Goal: Communication & Community: Answer question/provide support

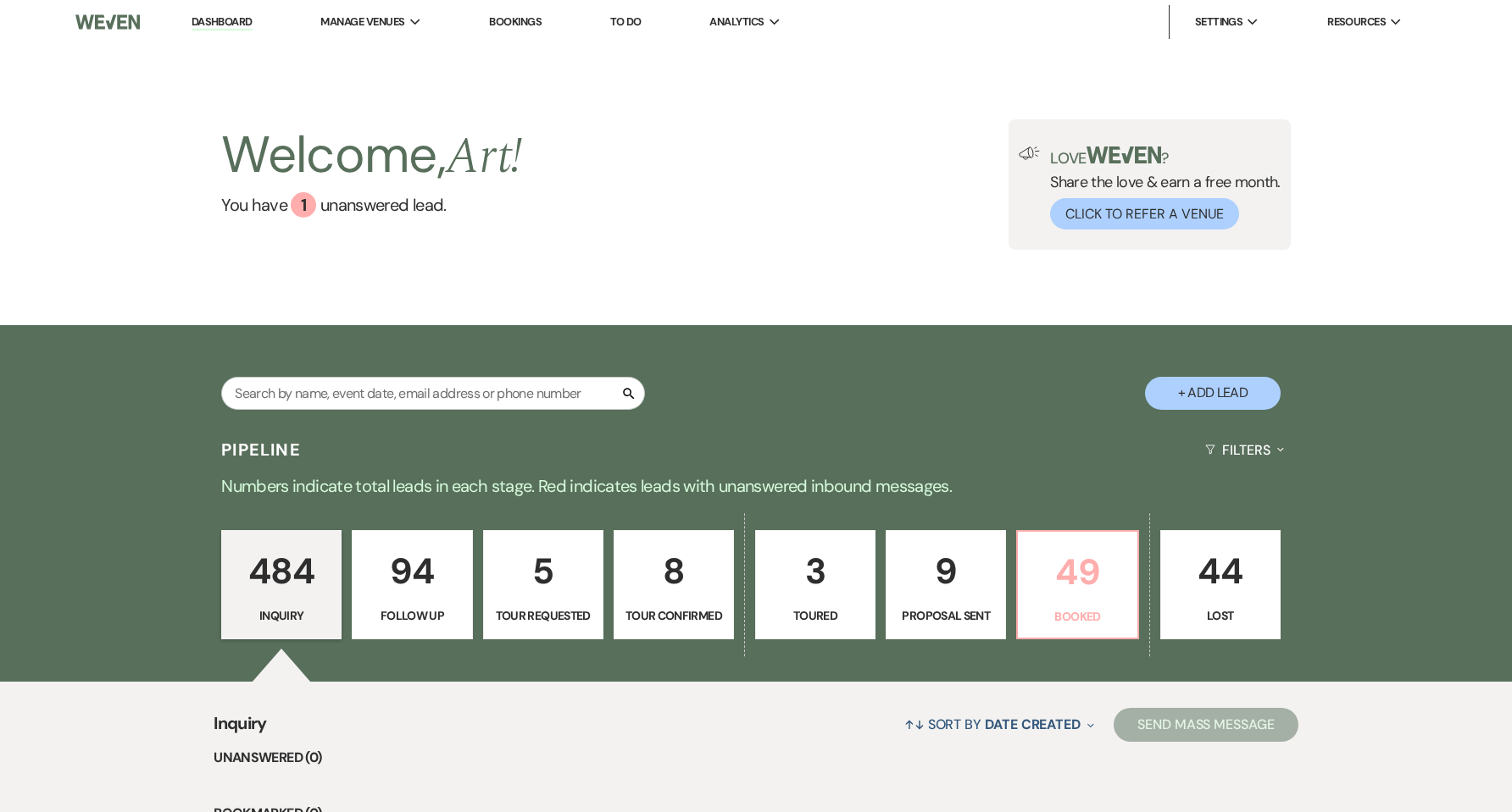
click at [1061, 593] on p "49" at bounding box center [1077, 572] width 98 height 56
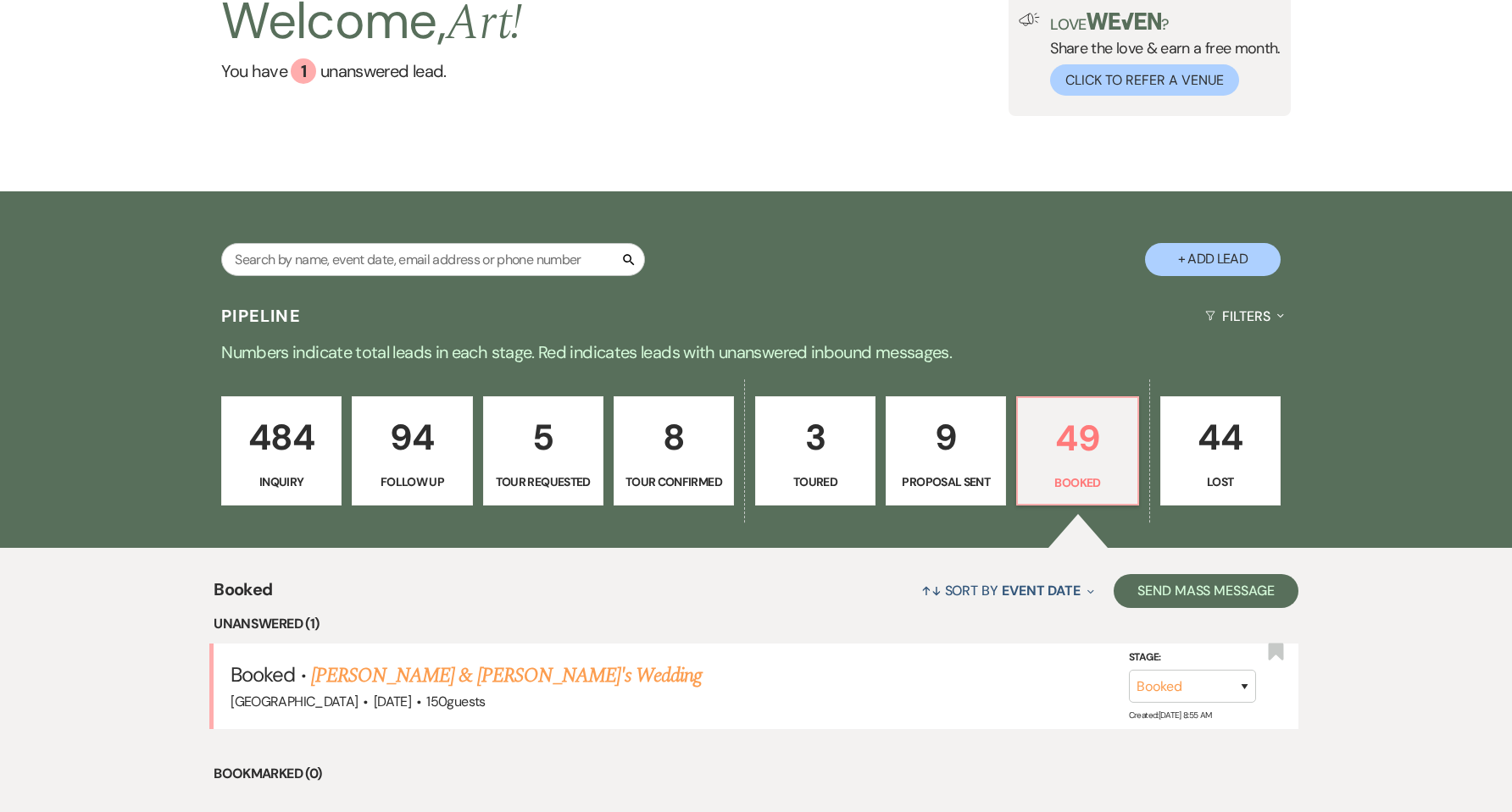
scroll to position [227, 0]
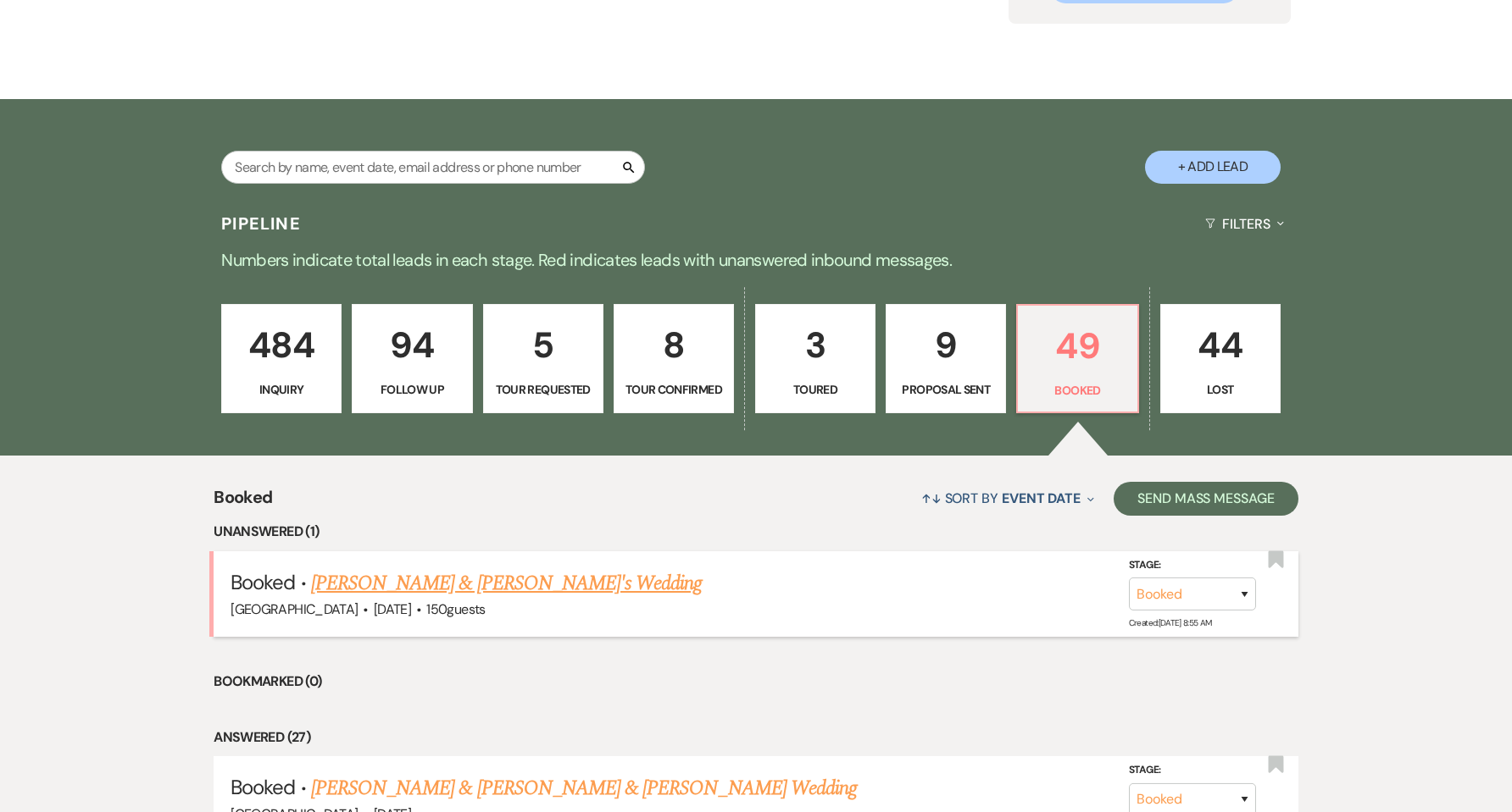
click at [462, 578] on link "[PERSON_NAME] & [PERSON_NAME]'s Wedding" at bounding box center [506, 584] width 391 height 31
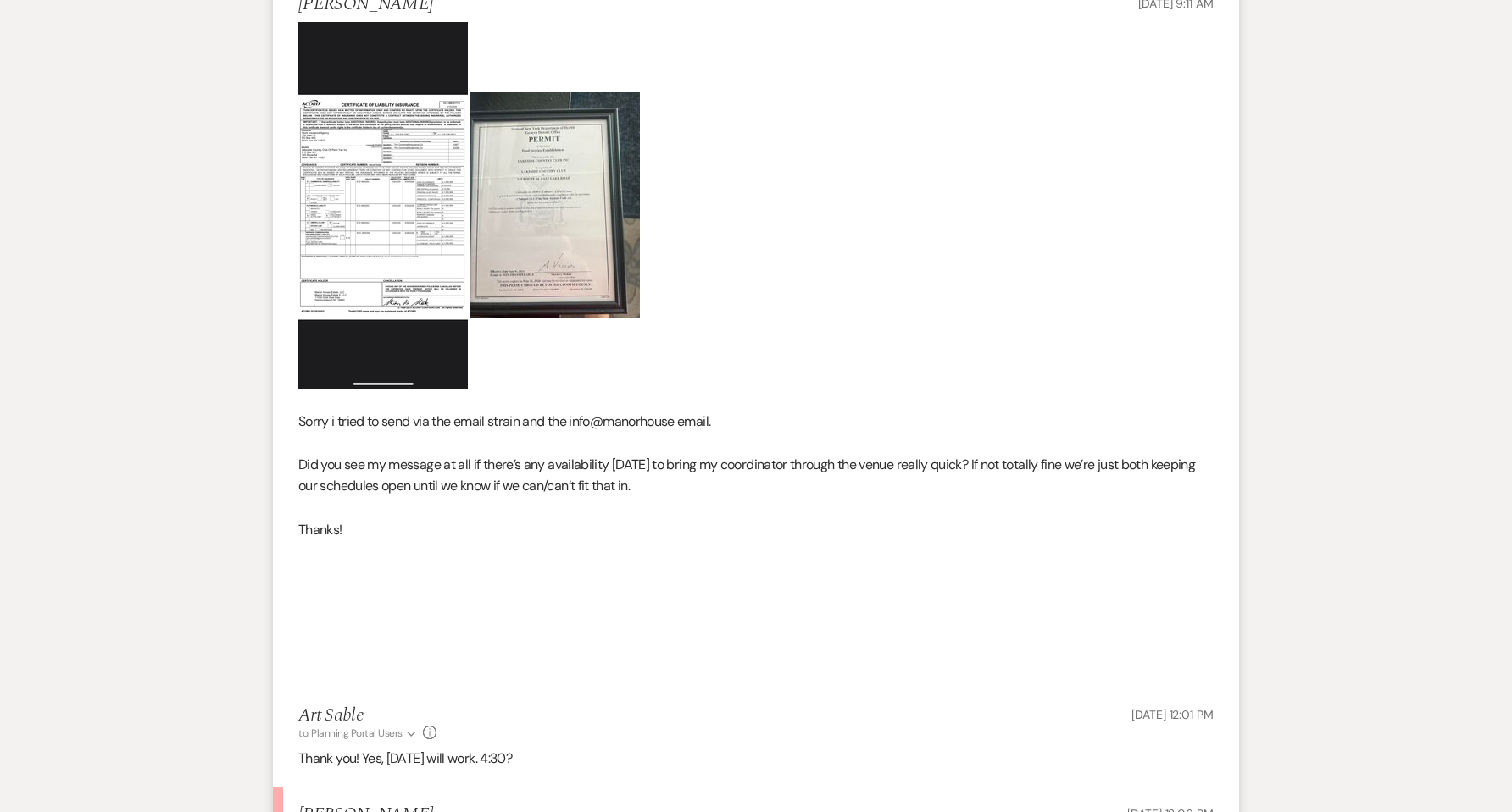
scroll to position [1016, 0]
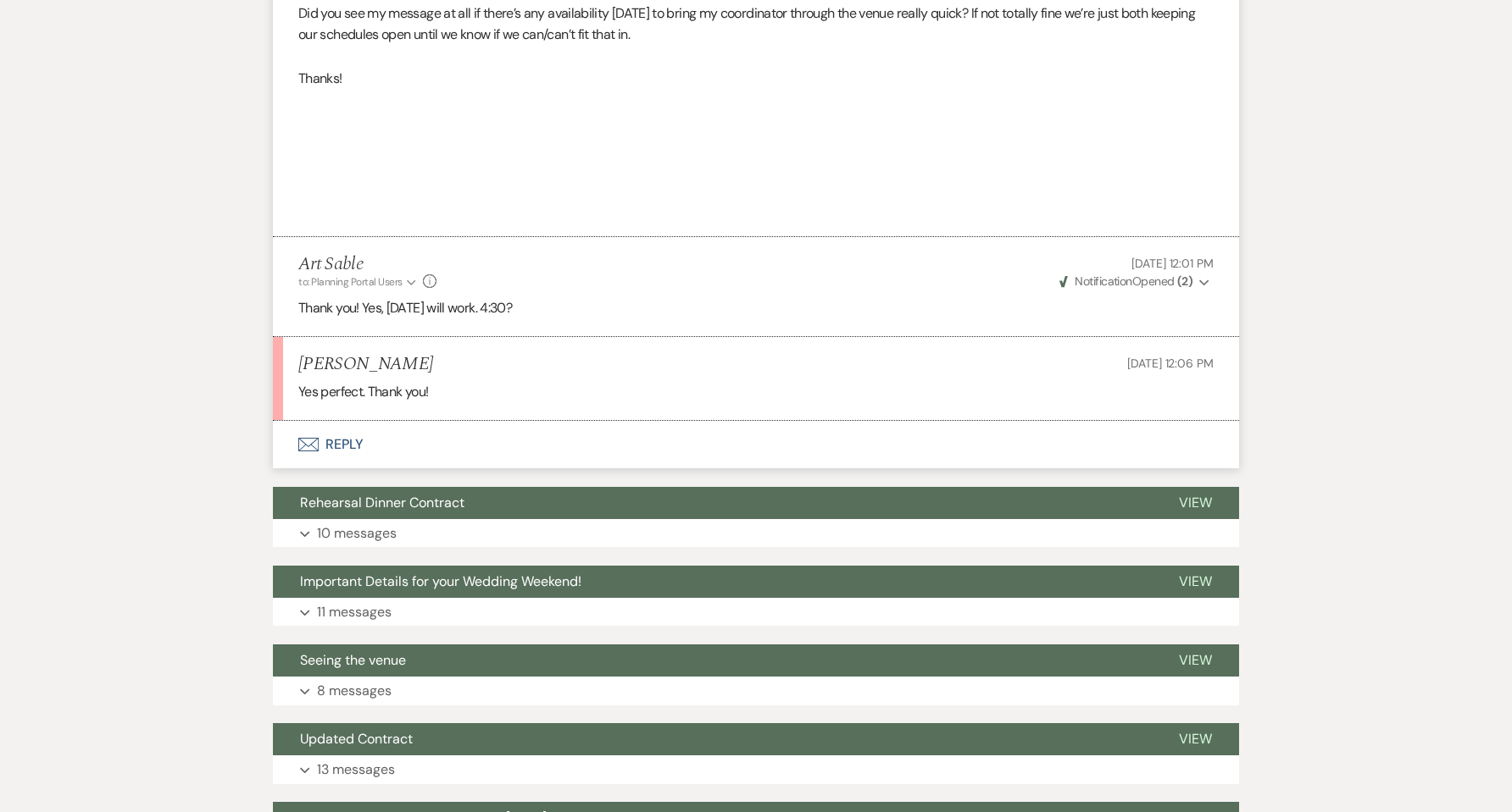
click at [356, 453] on button "Envelope Reply" at bounding box center [756, 444] width 966 height 47
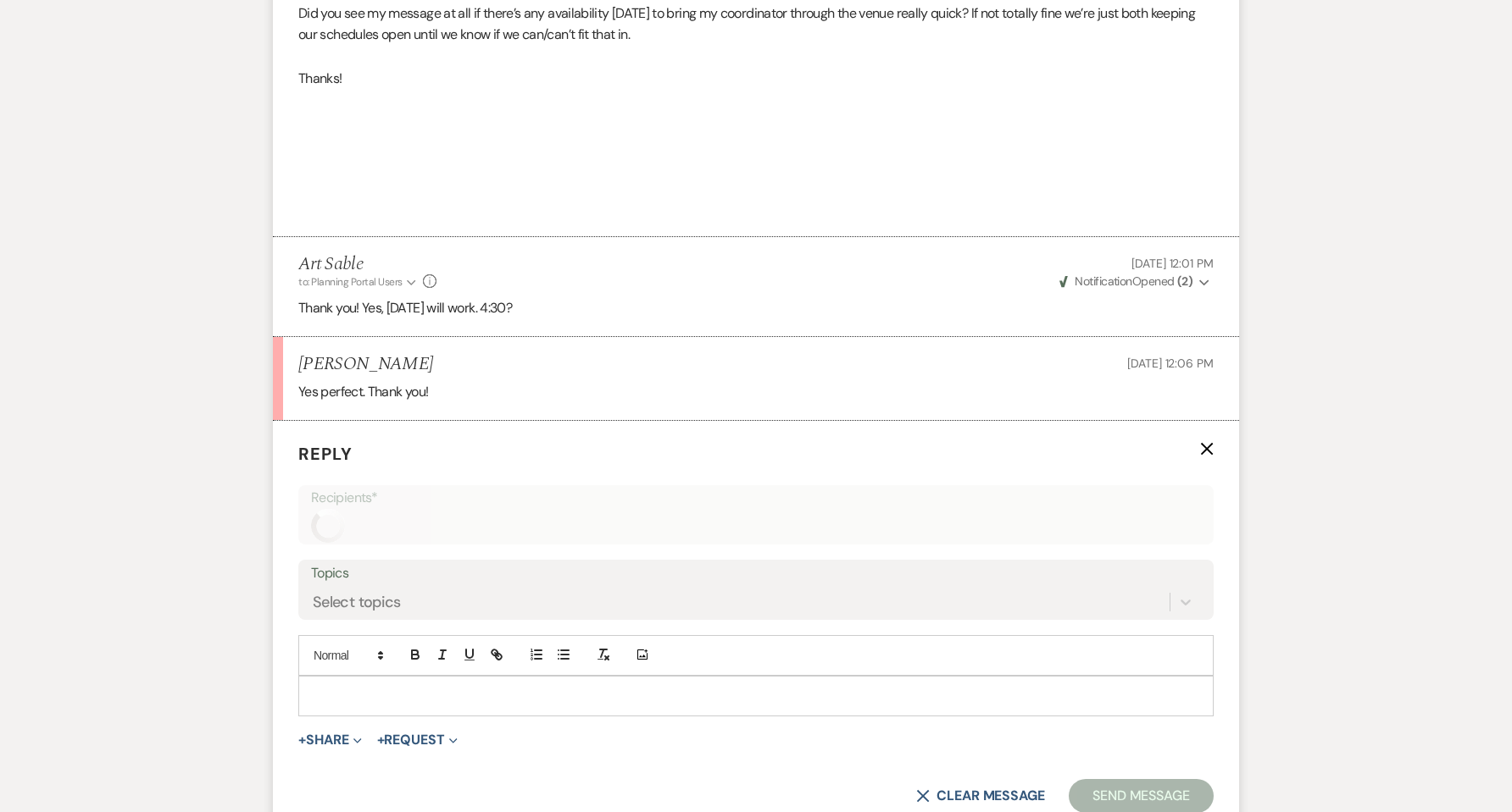
scroll to position [1206, 0]
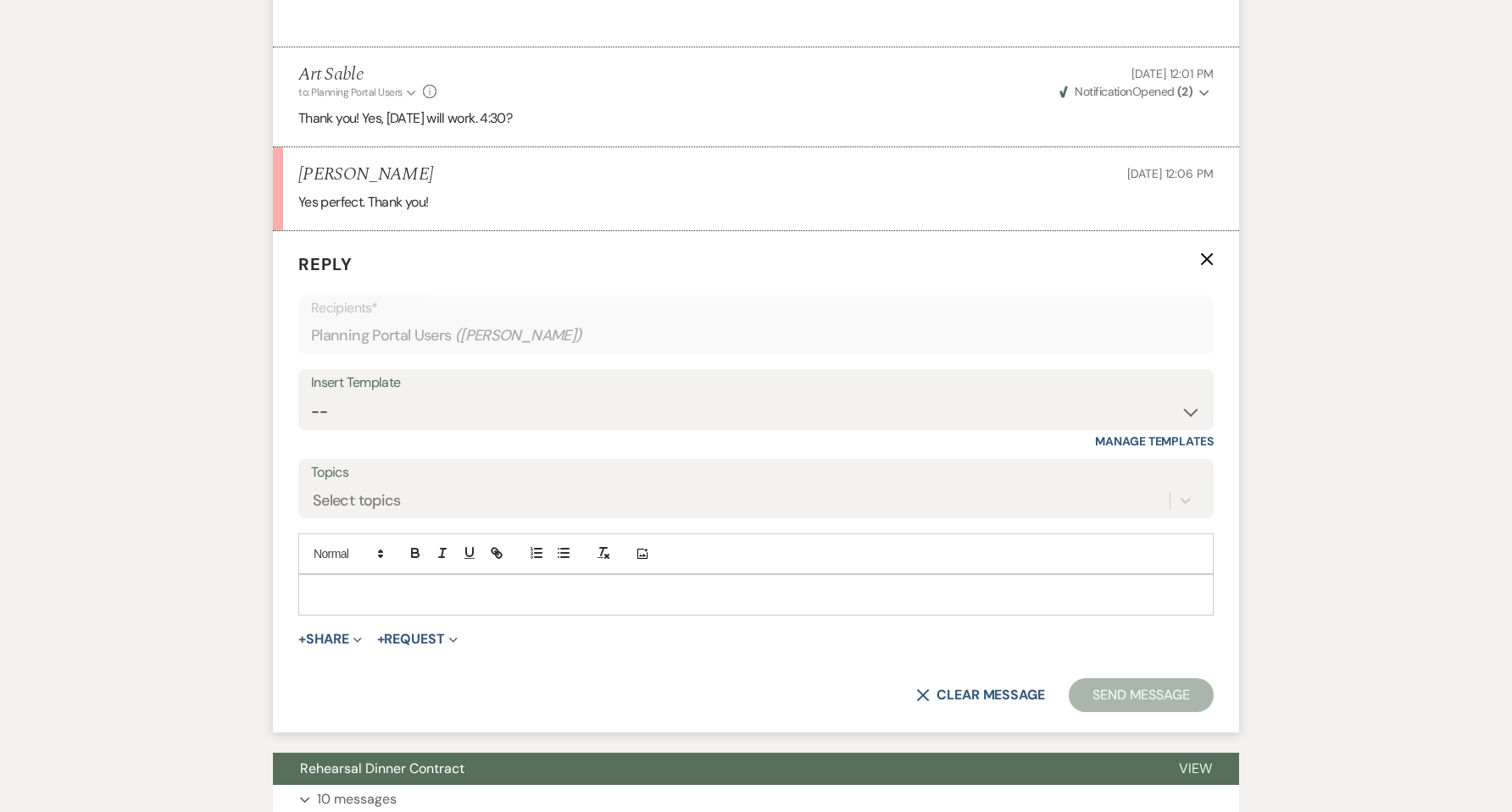
click at [411, 584] on div at bounding box center [755, 595] width 913 height 39
click at [1124, 705] on button "Send Message" at bounding box center [1141, 695] width 145 height 34
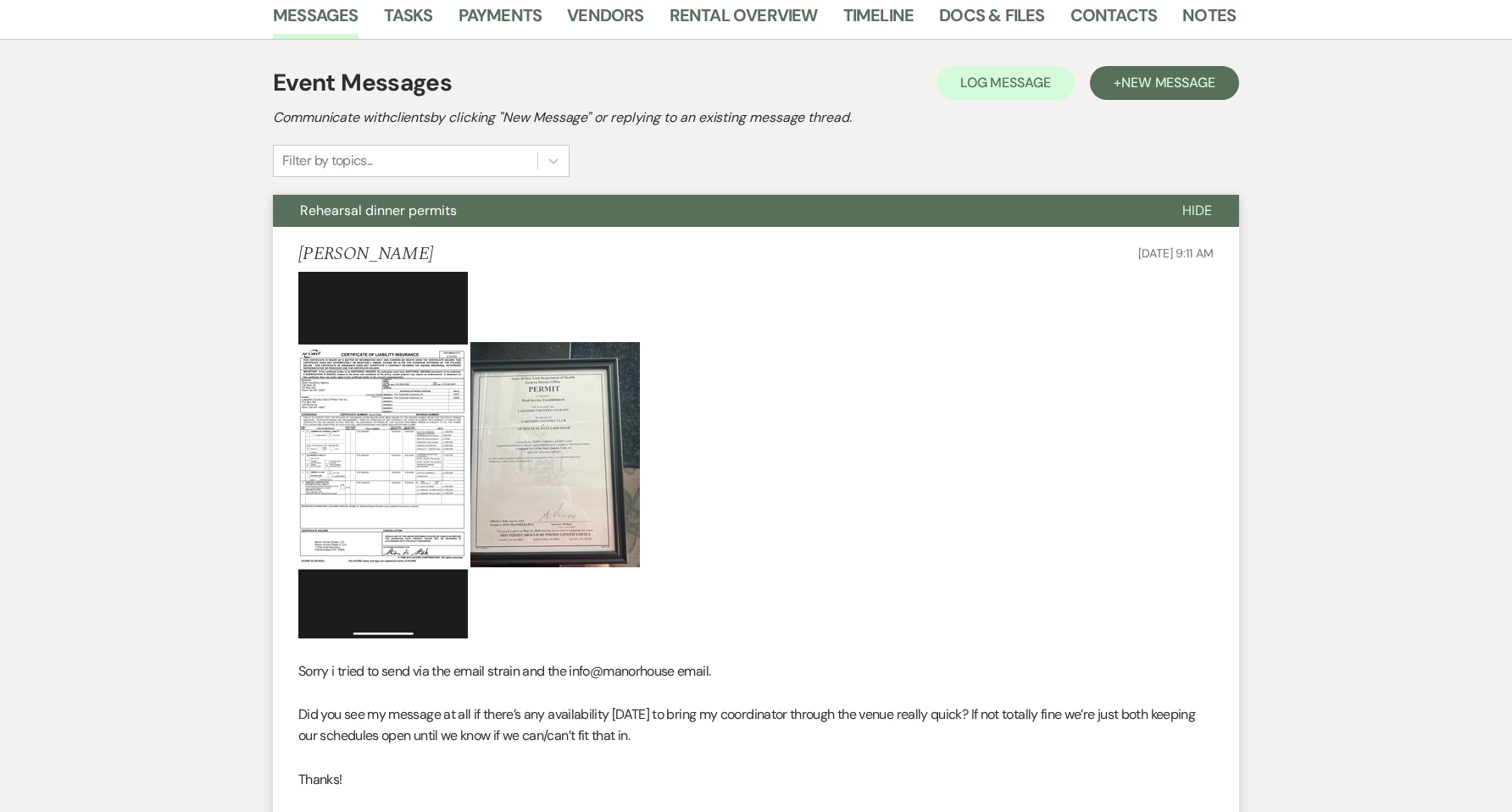
scroll to position [0, 0]
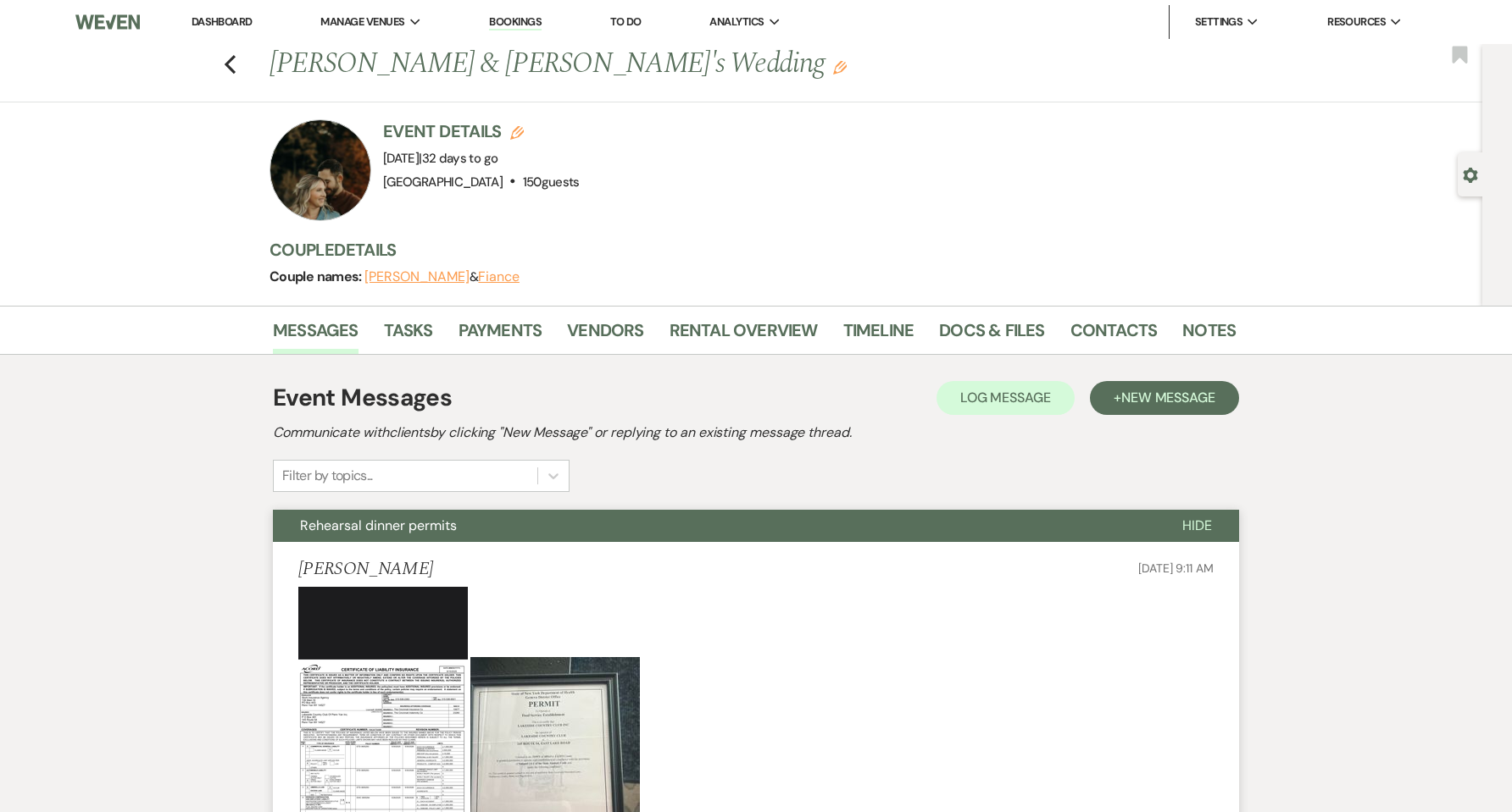
click at [227, 15] on link "Dashboard" at bounding box center [222, 22] width 61 height 15
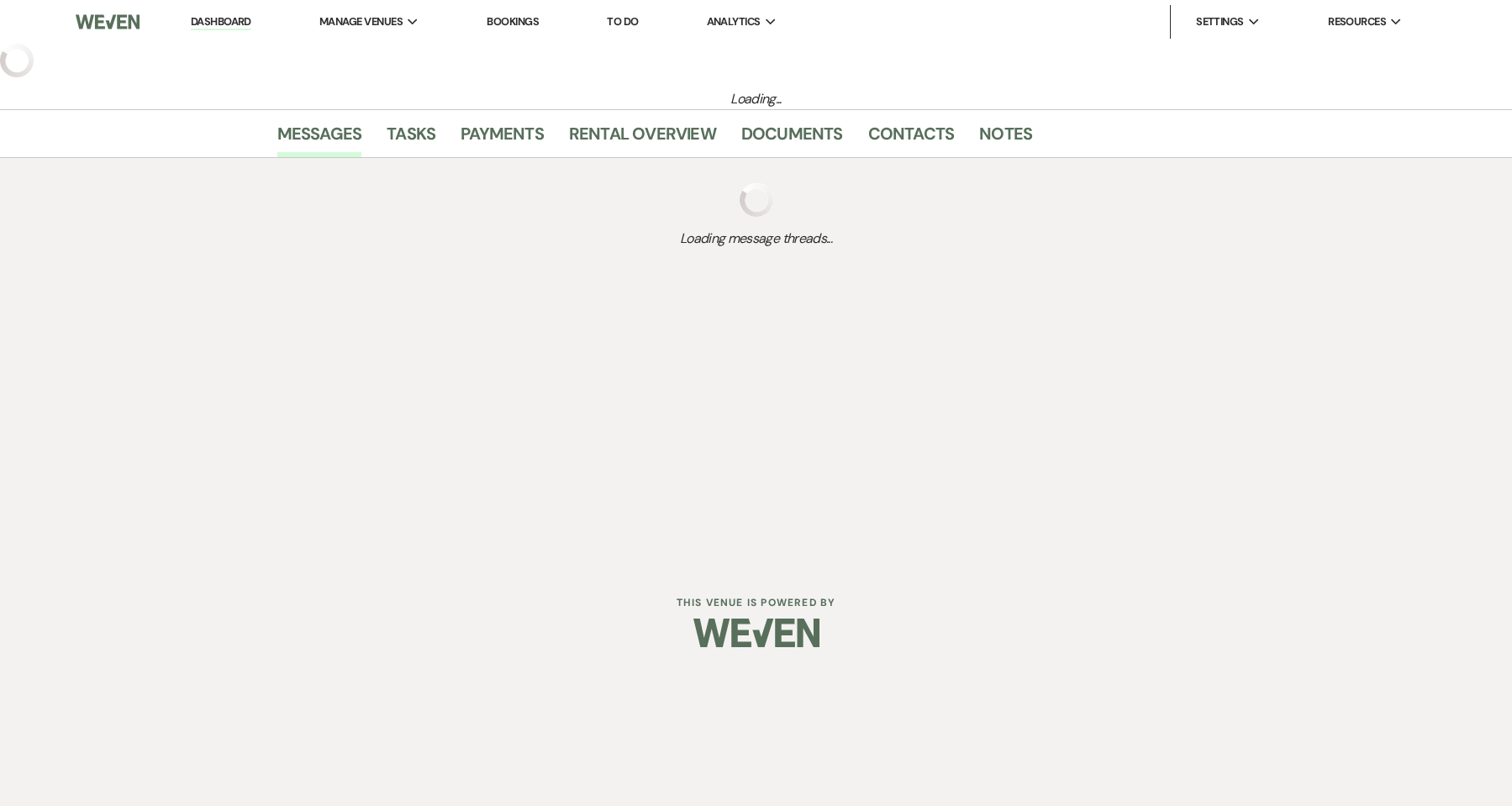
select select "9"
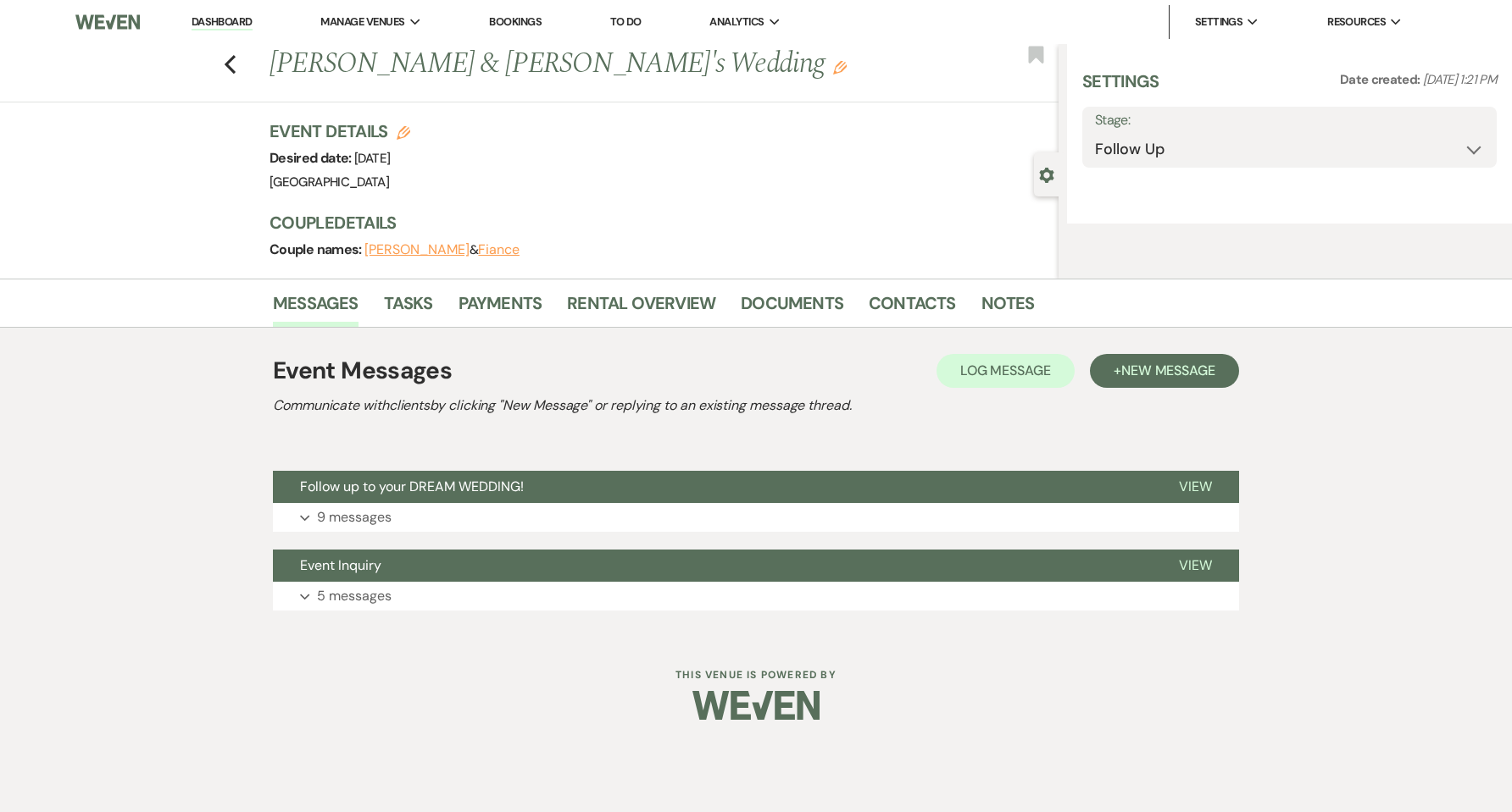
select select "5"
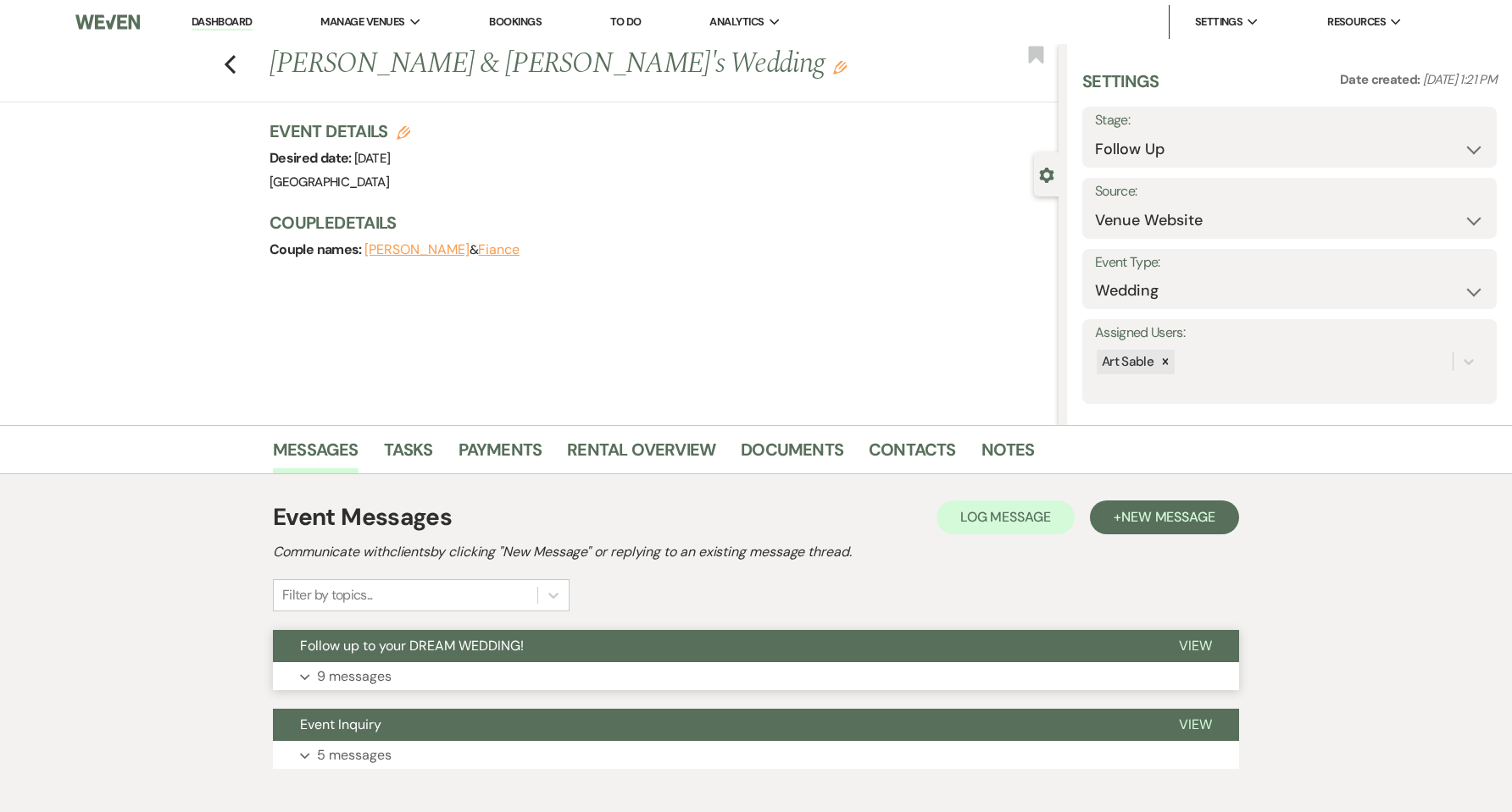
click at [604, 678] on button "Expand 9 messages" at bounding box center [756, 676] width 966 height 29
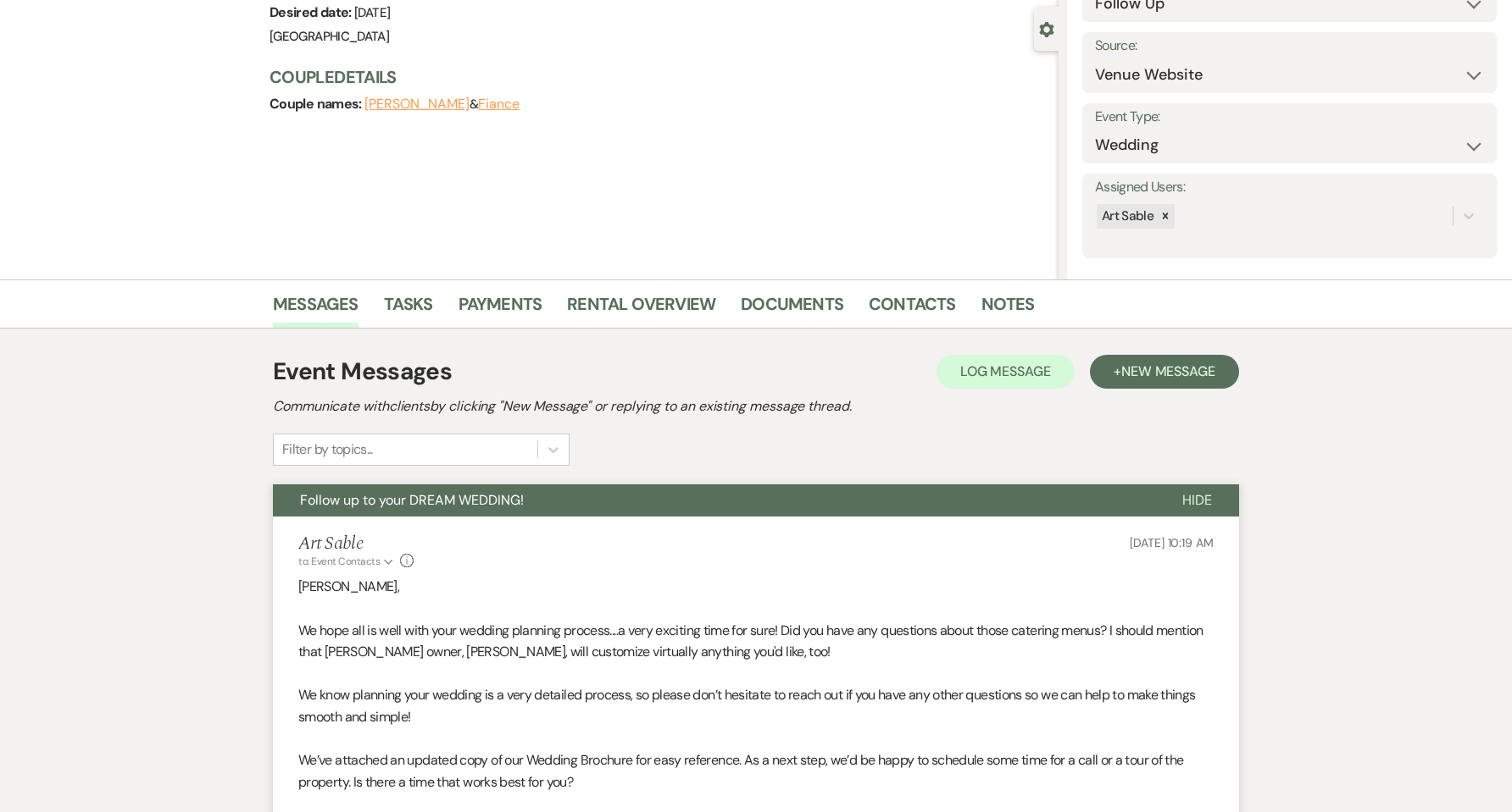
scroll to position [227, 0]
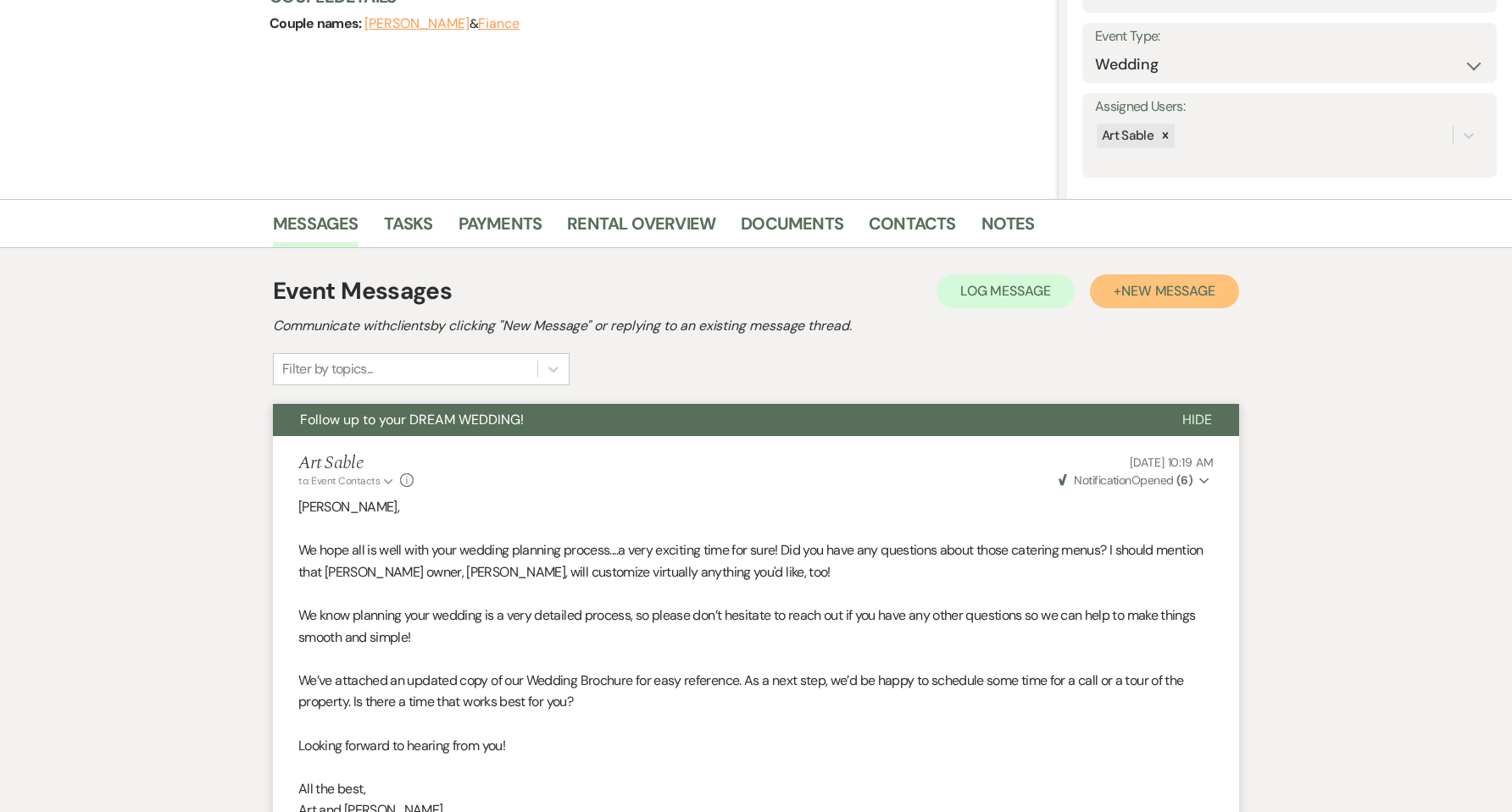
click at [1167, 295] on span "New Message" at bounding box center [1169, 290] width 94 height 18
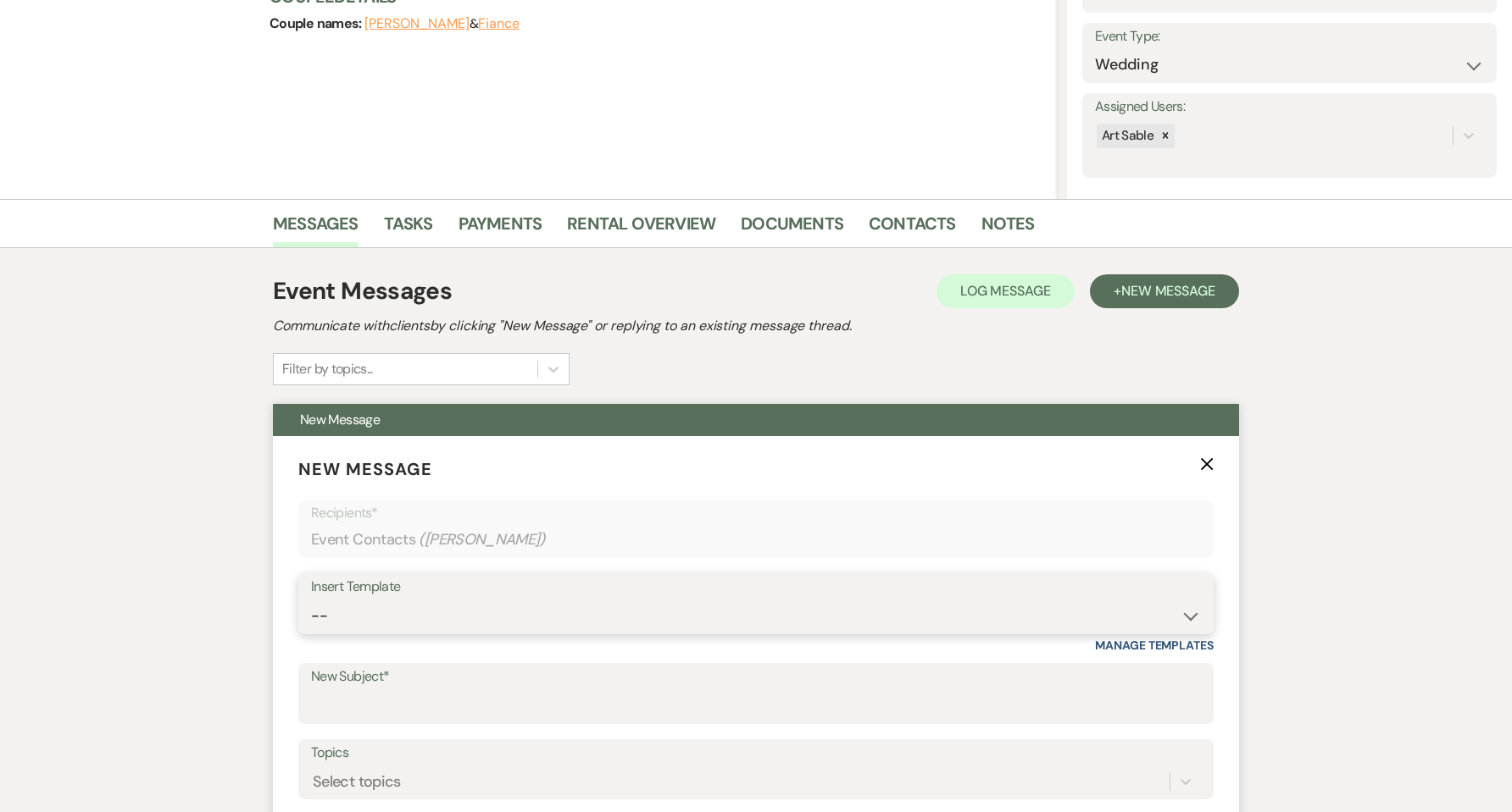
click at [508, 608] on select "-- Initial Inquiry Response Weven Planning Portal Introduction (Booked Events) …" at bounding box center [756, 616] width 890 height 33
select select "4646"
click at [311, 599] on select "-- Initial Inquiry Response Weven Planning Portal Introduction (Booked Events) …" at bounding box center [756, 616] width 890 height 33
type input "Tour Follow-Up"
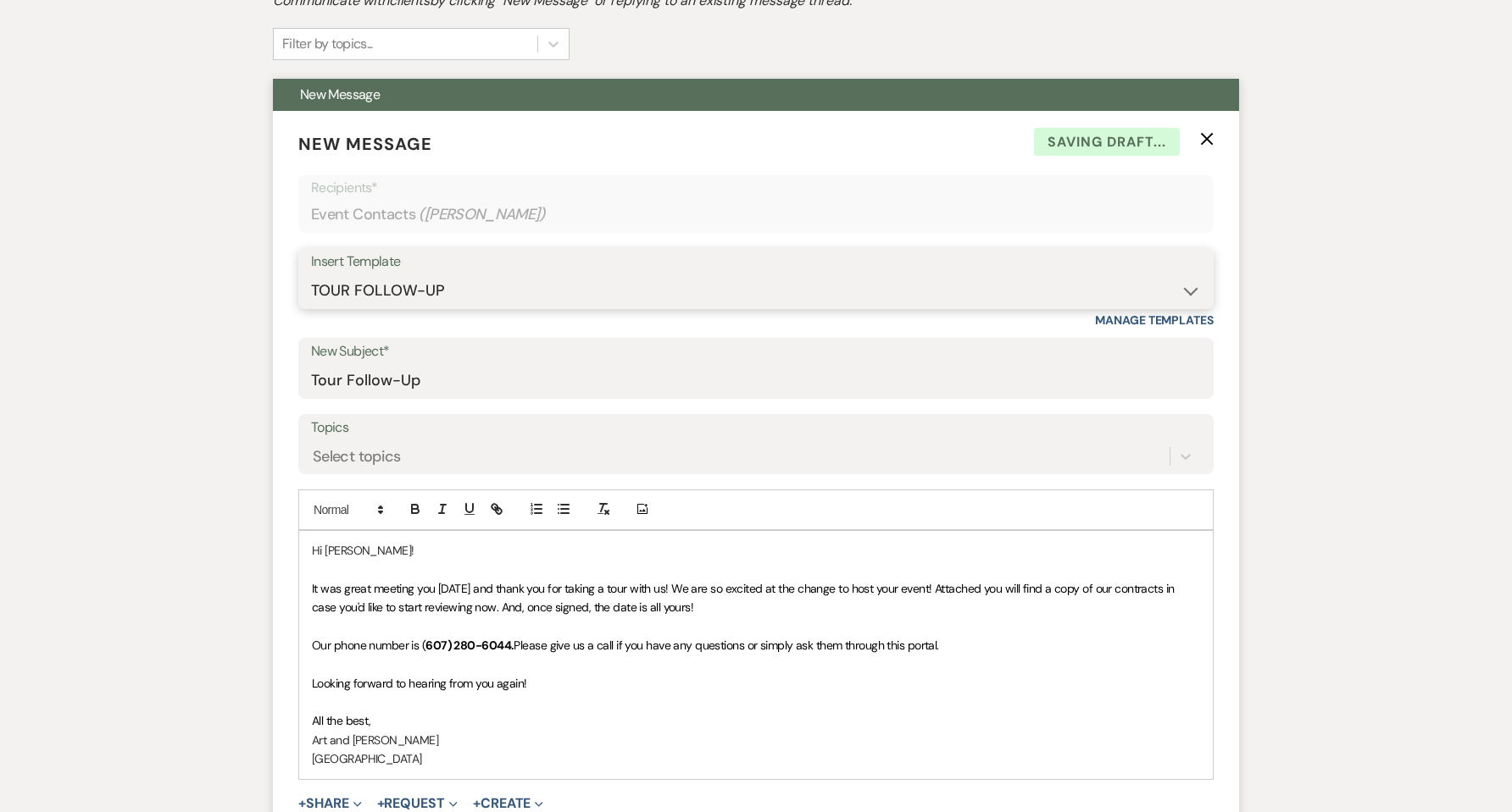
scroll to position [565, 0]
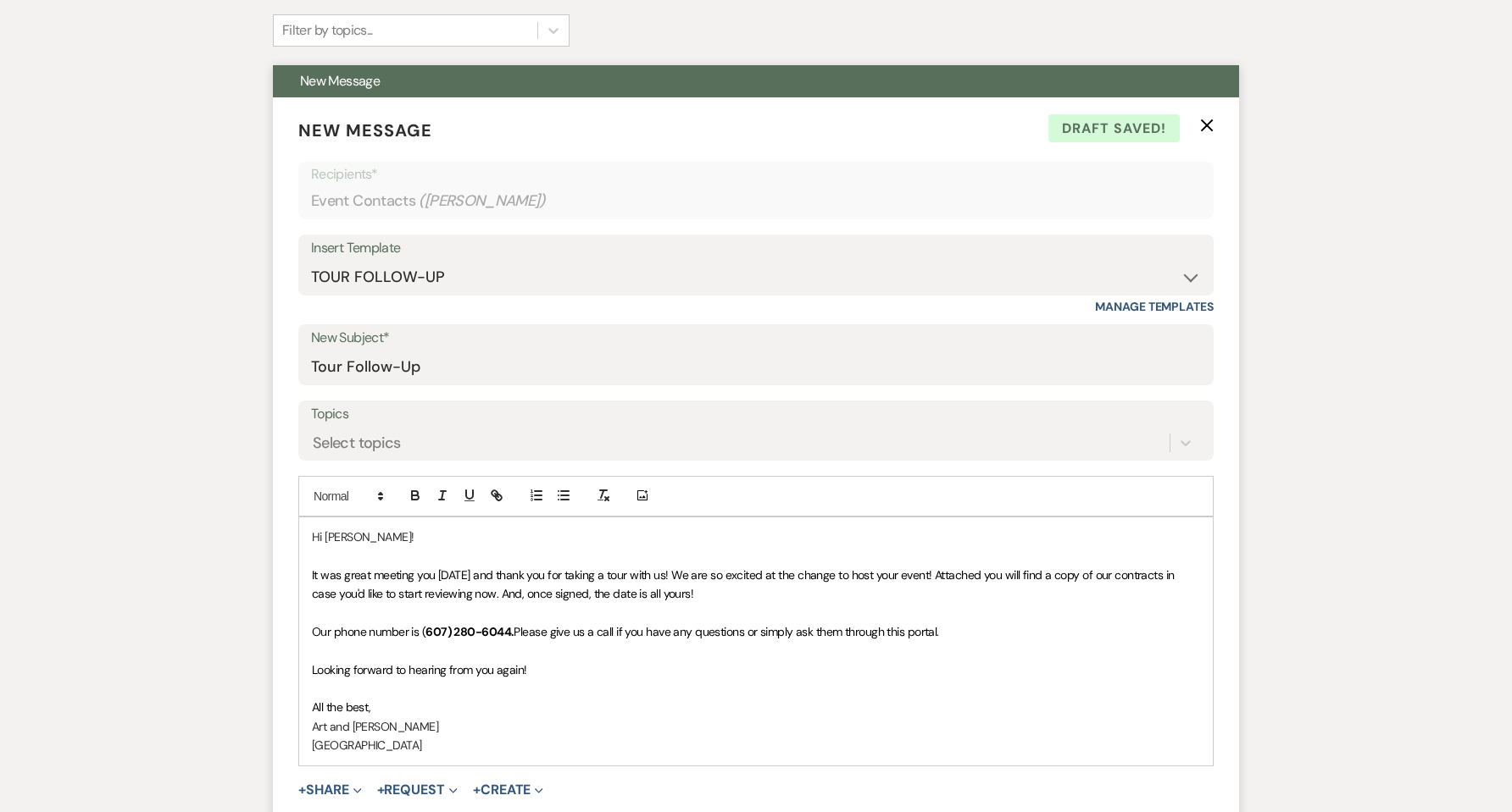
click at [839, 575] on span "It was great meeting you yesterday and thank you for taking a tour with us! We …" at bounding box center [744, 584] width 865 height 34
click at [951, 574] on span "It was great meeting you yesterday and thank you for taking a tour with us! We …" at bounding box center [744, 584] width 865 height 34
click at [802, 586] on p "It was great meeting you yesterday and thank you for taking a tour with us! We …" at bounding box center [756, 584] width 888 height 38
click at [670, 615] on p at bounding box center [756, 612] width 888 height 18
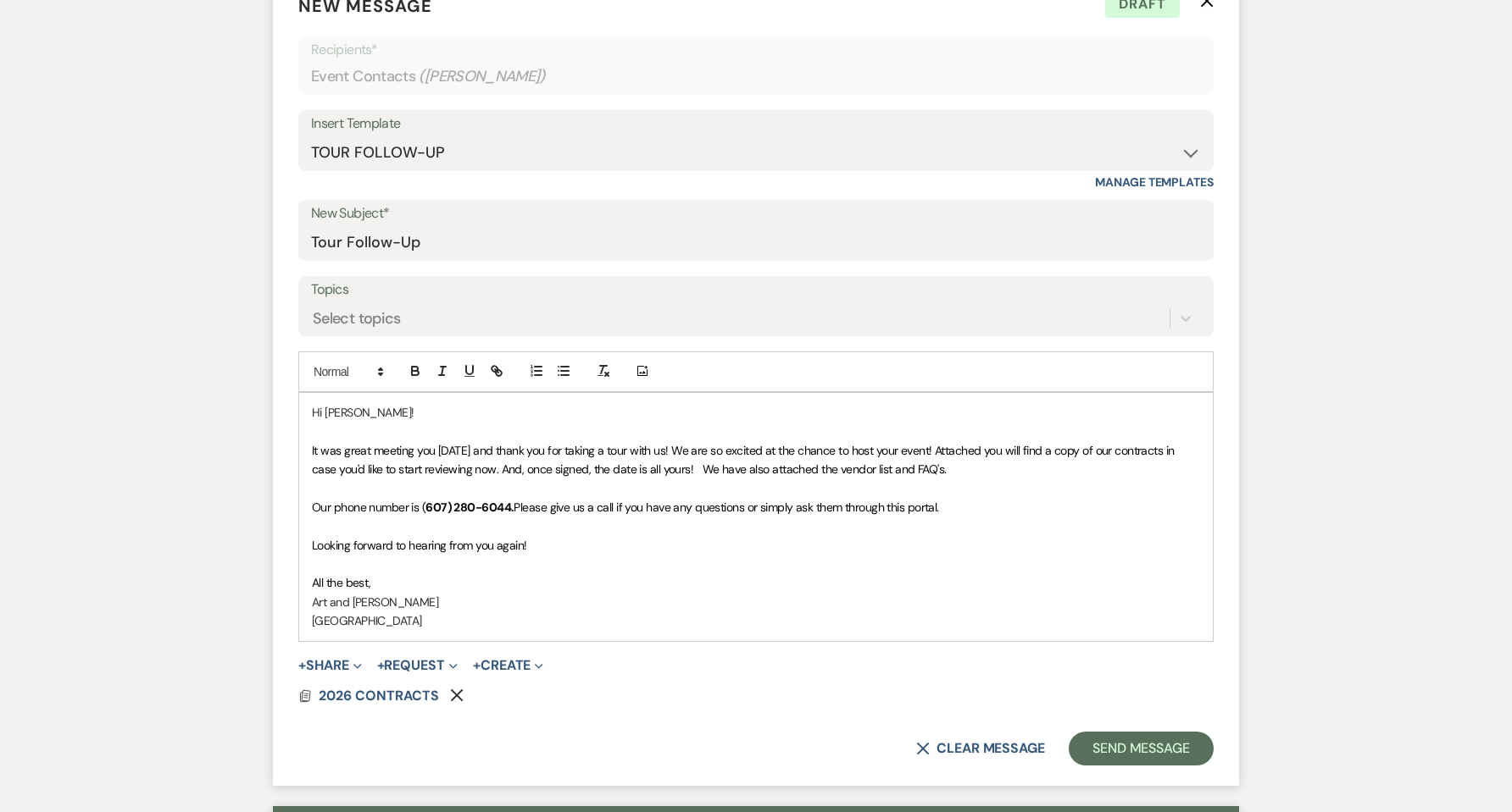
scroll to position [678, 0]
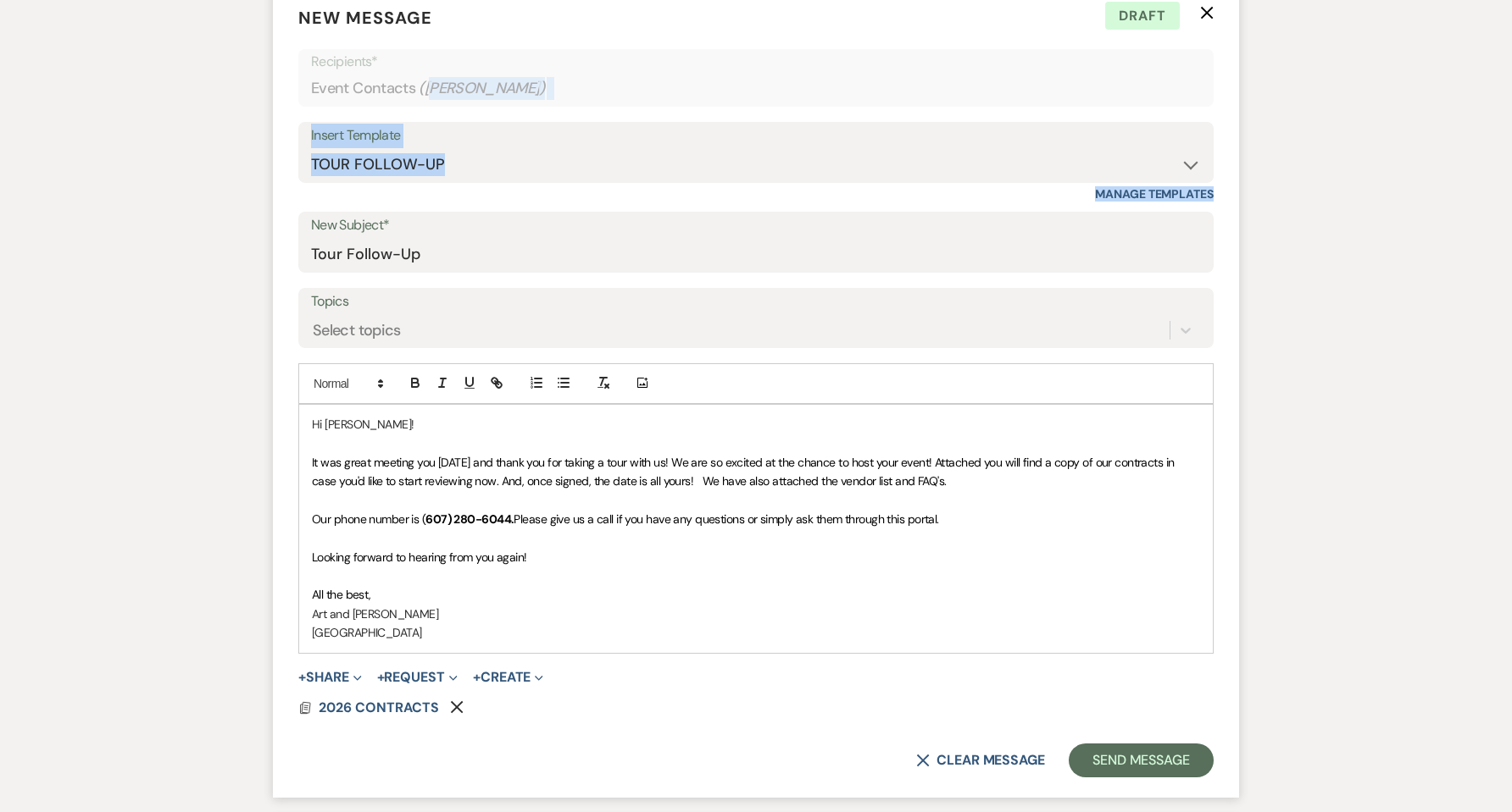
click at [663, 408] on form "New Message X Draft Recipients* Event Contacts ( Samantha Hjelmar ) Insert Temp…" at bounding box center [756, 391] width 966 height 813
click at [675, 520] on span "Please give us a call if you have any questions or simply ask them through this…" at bounding box center [725, 519] width 425 height 15
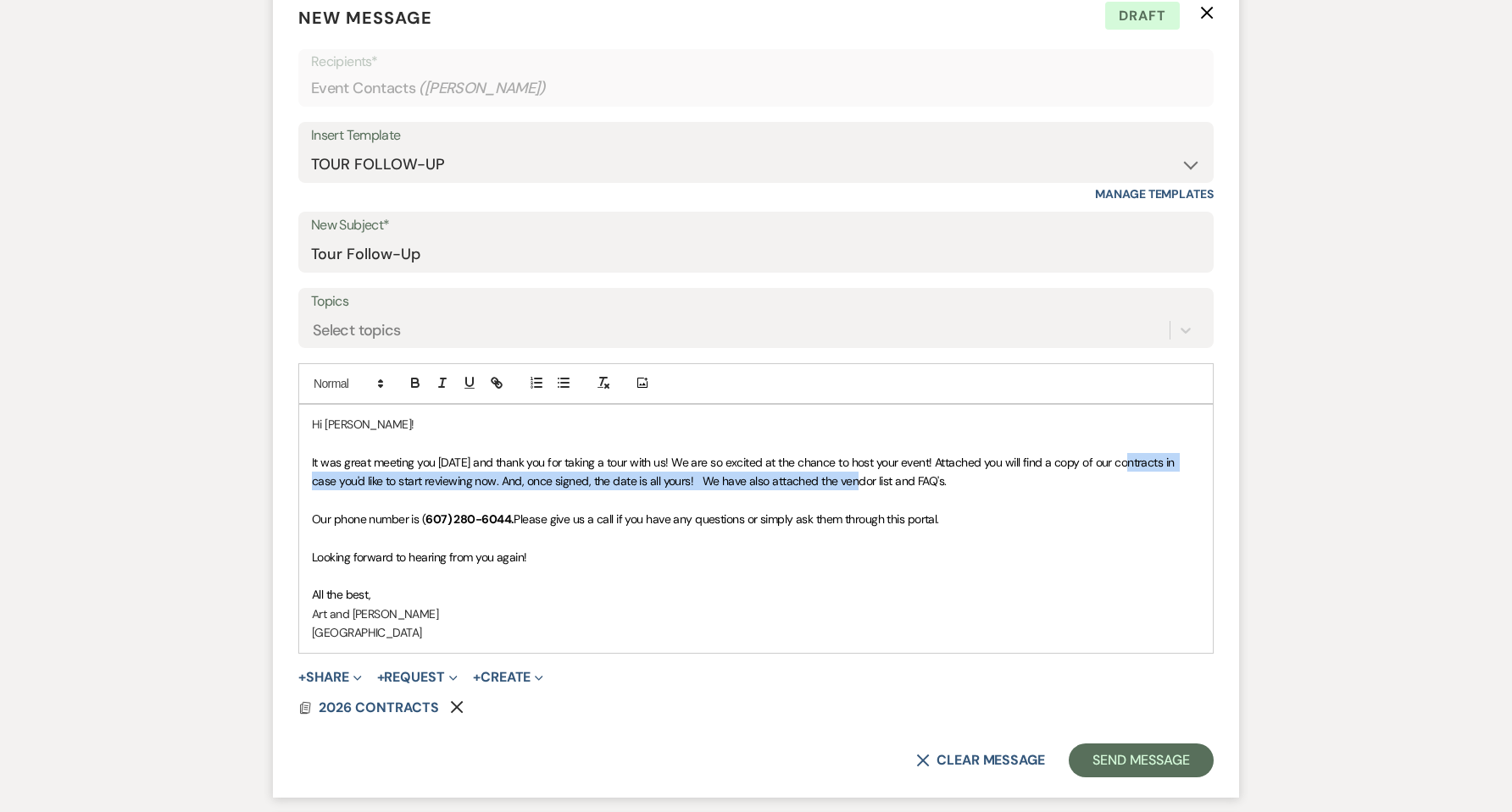
drag, startPoint x: 1127, startPoint y: 464, endPoint x: 838, endPoint y: 482, distance: 289.6
click at [838, 482] on span "It was great meeting you yesterday and thank you for taking a tour with us! We …" at bounding box center [744, 472] width 865 height 34
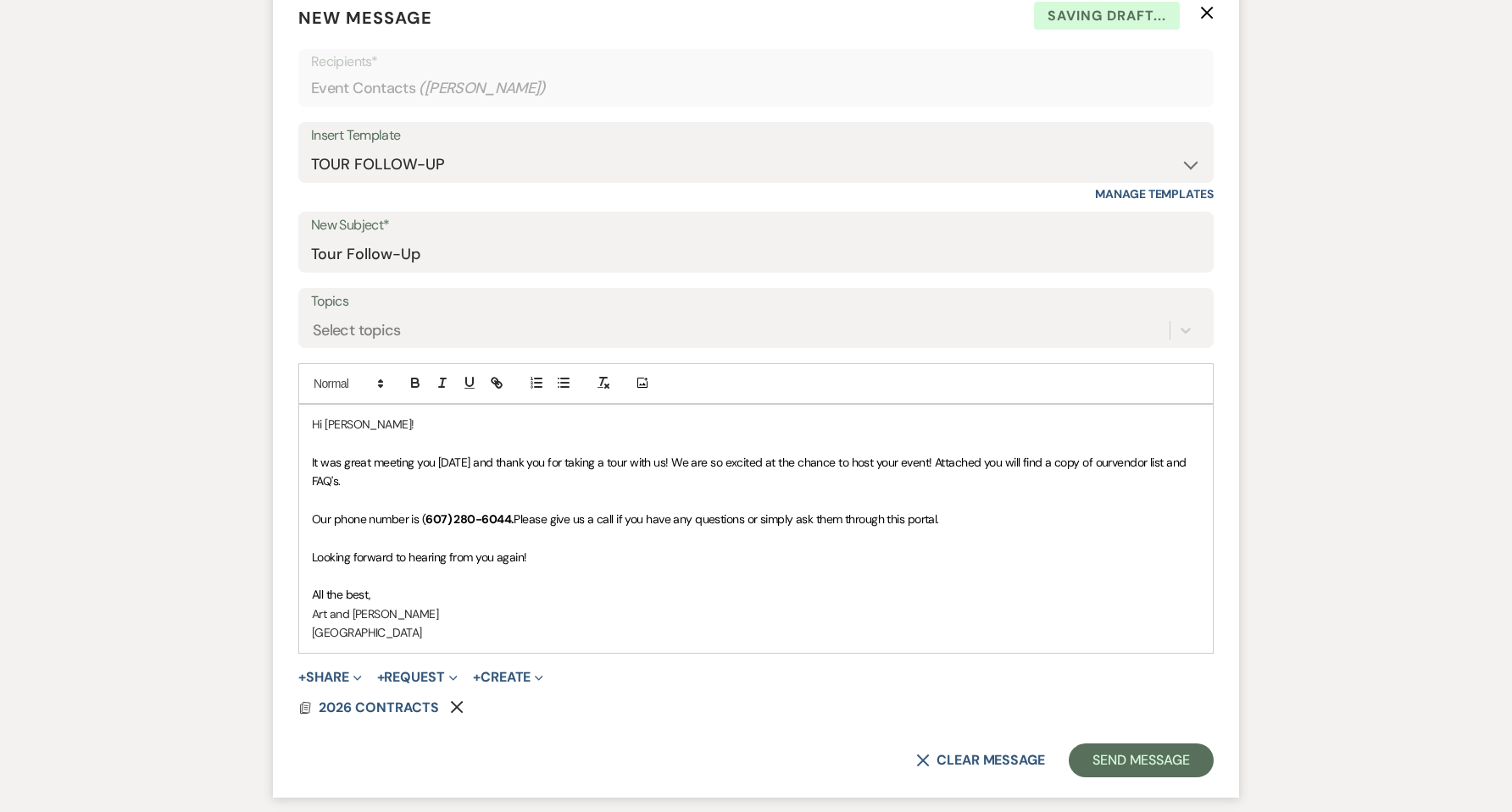
click at [595, 485] on p "It was great meeting you yesterday and thank you for taking a tour with us! We …" at bounding box center [756, 472] width 888 height 38
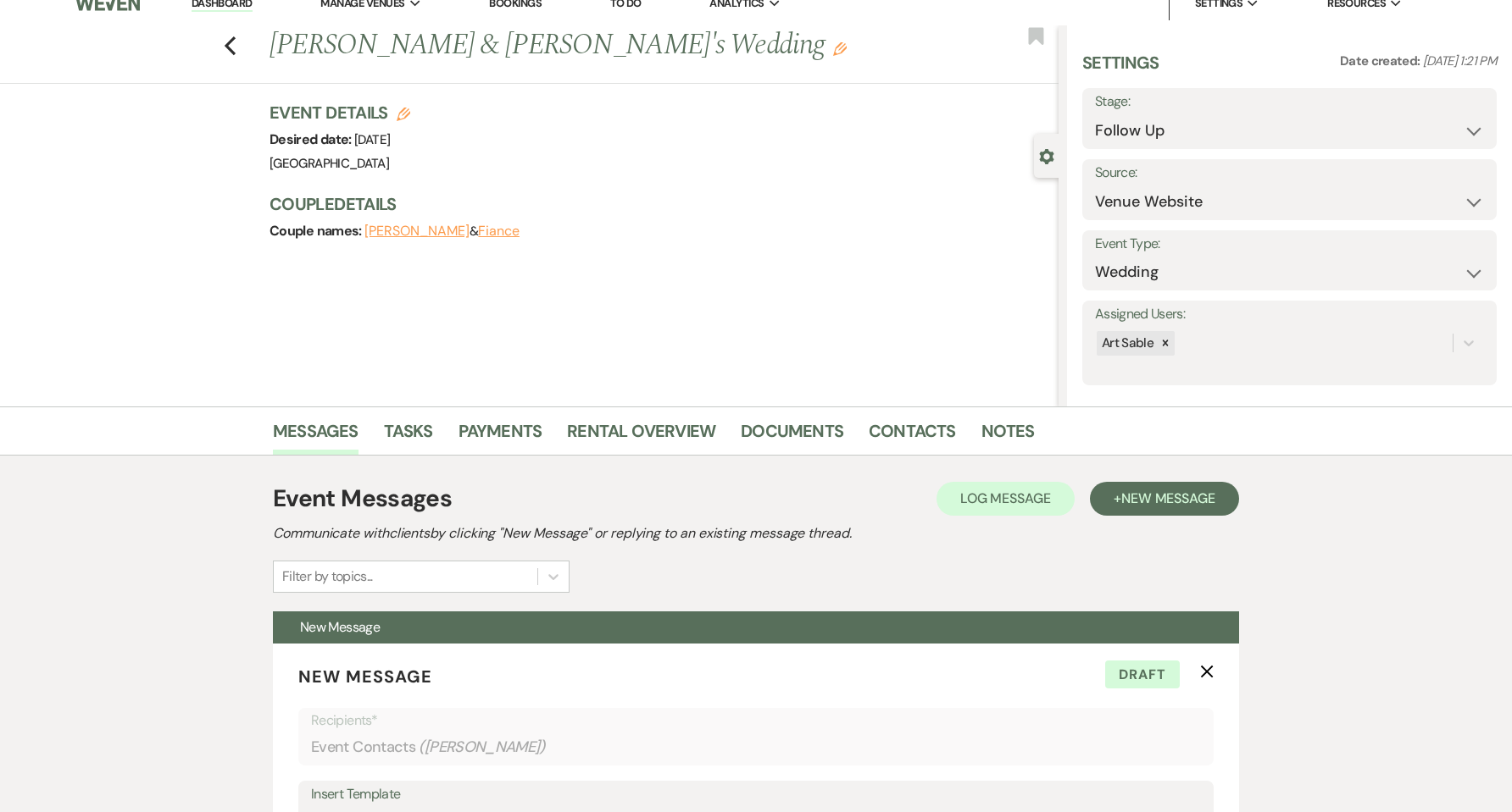
scroll to position [0, 0]
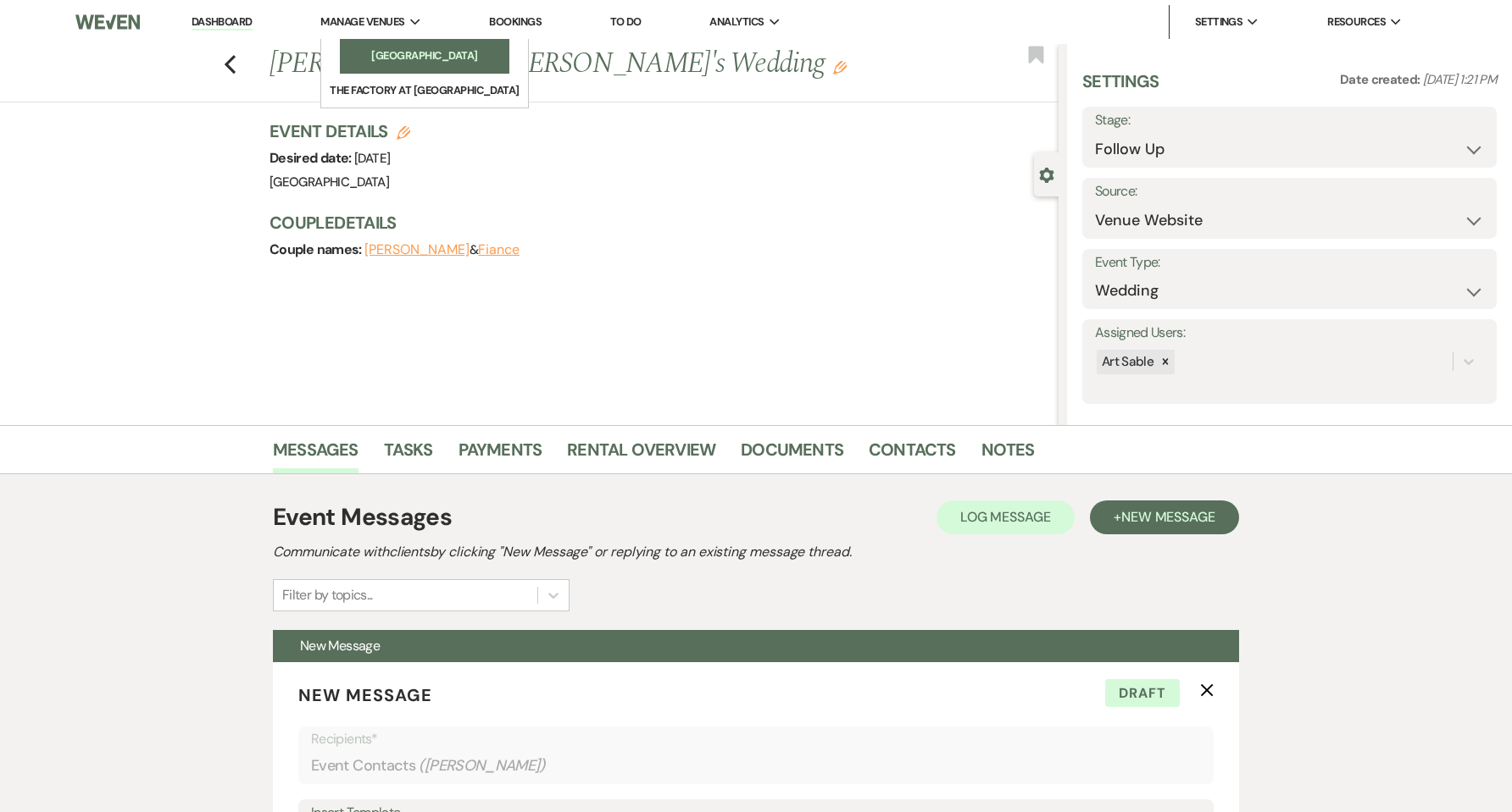
click at [402, 45] on link "[GEOGRAPHIC_DATA]" at bounding box center [424, 55] width 169 height 34
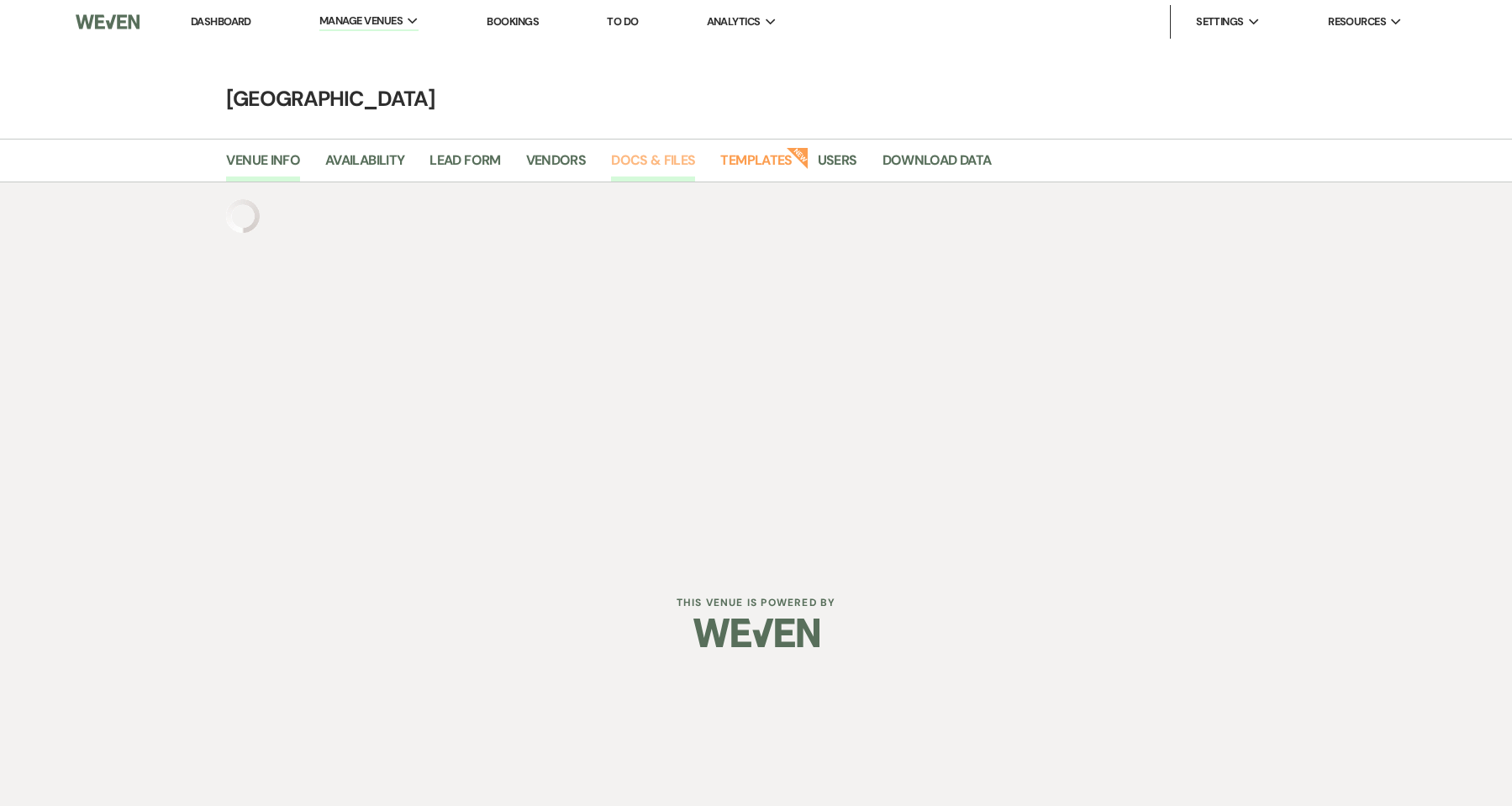
click at [631, 157] on link "Docs & Files" at bounding box center [653, 165] width 84 height 32
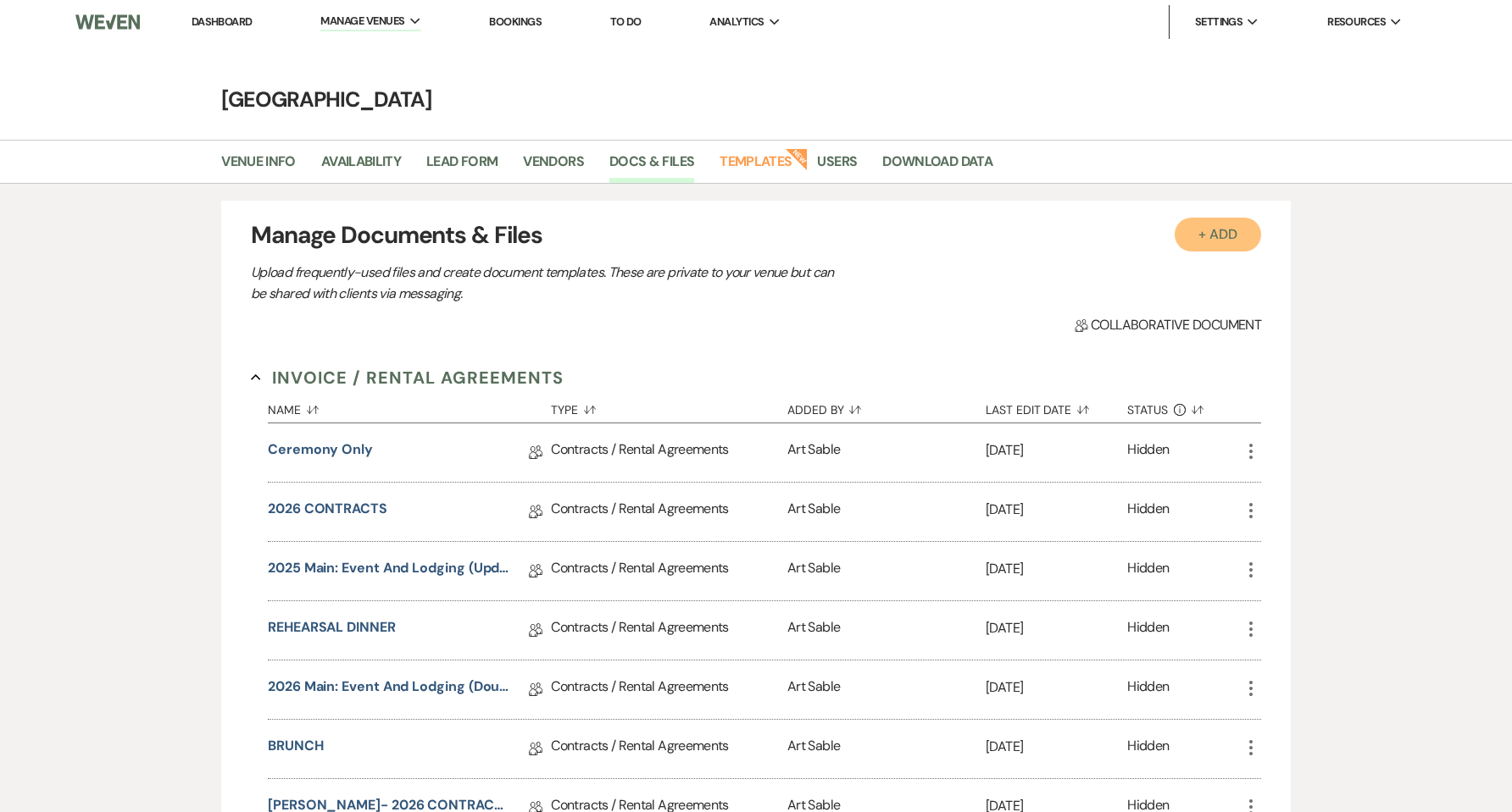
click at [1235, 249] on button "+ Add" at bounding box center [1217, 234] width 86 height 34
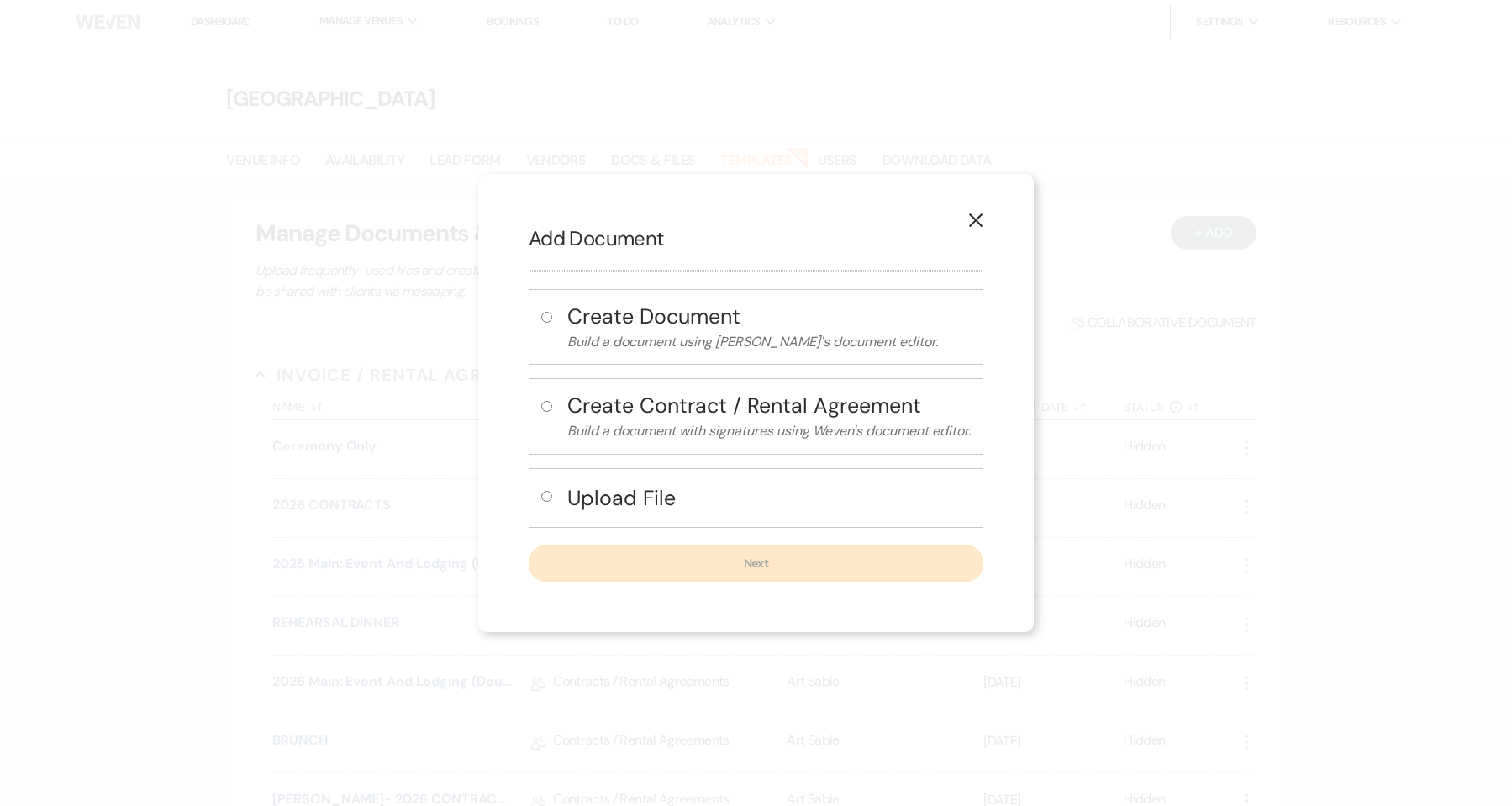
click at [650, 493] on h4 "Upload File" at bounding box center [769, 498] width 404 height 29
radio input "true"
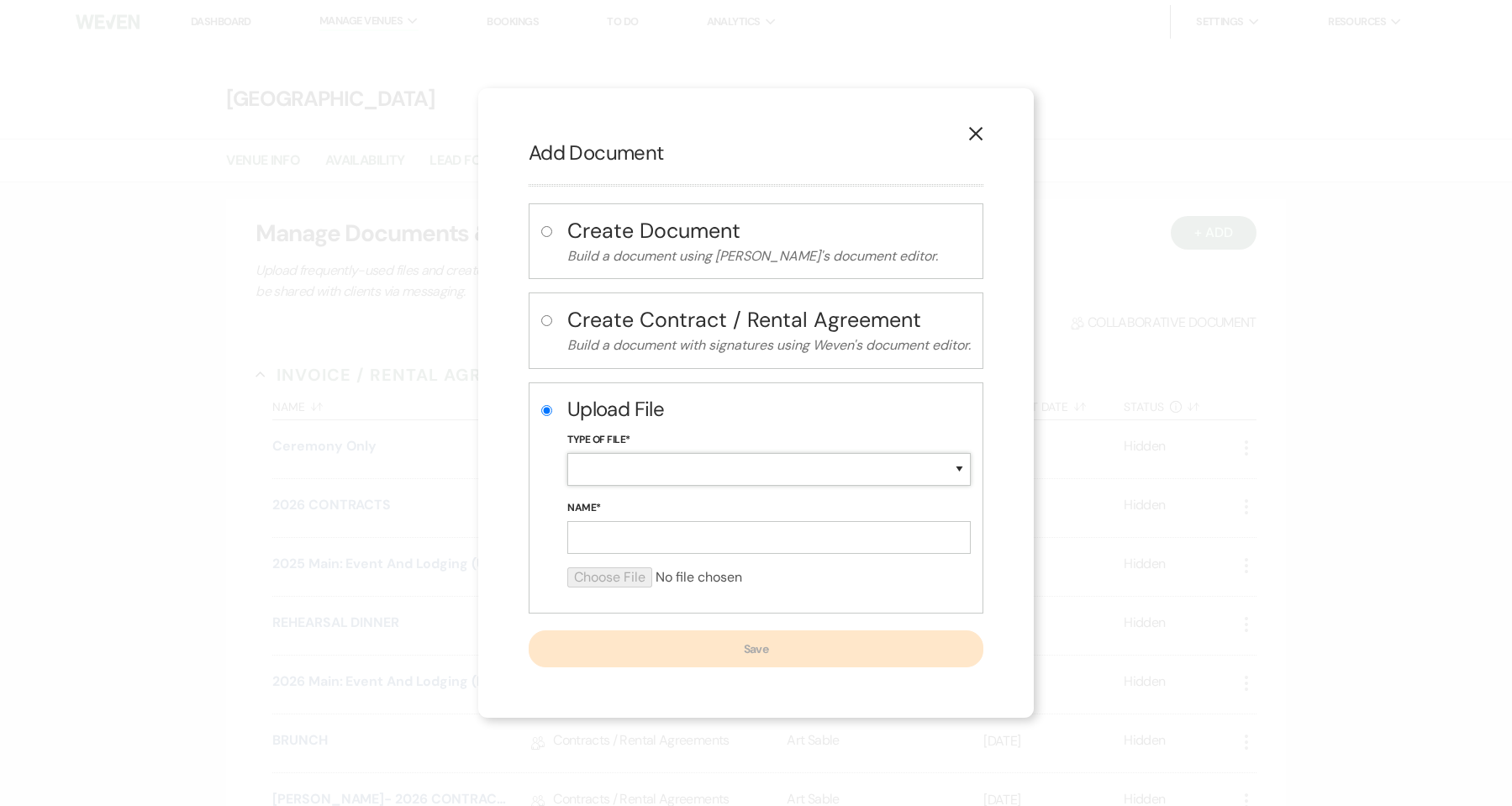
click at [663, 472] on select "Special Event Insurance Vendor Certificate of Insurance Contracts / Rental Agre…" at bounding box center [769, 470] width 404 height 33
select select "0"
click at [567, 453] on select "Special Event Insurance Vendor Certificate of Insurance Contracts / Rental Agre…" at bounding box center [769, 470] width 404 height 33
click at [683, 529] on input "Name*" at bounding box center [769, 538] width 404 height 33
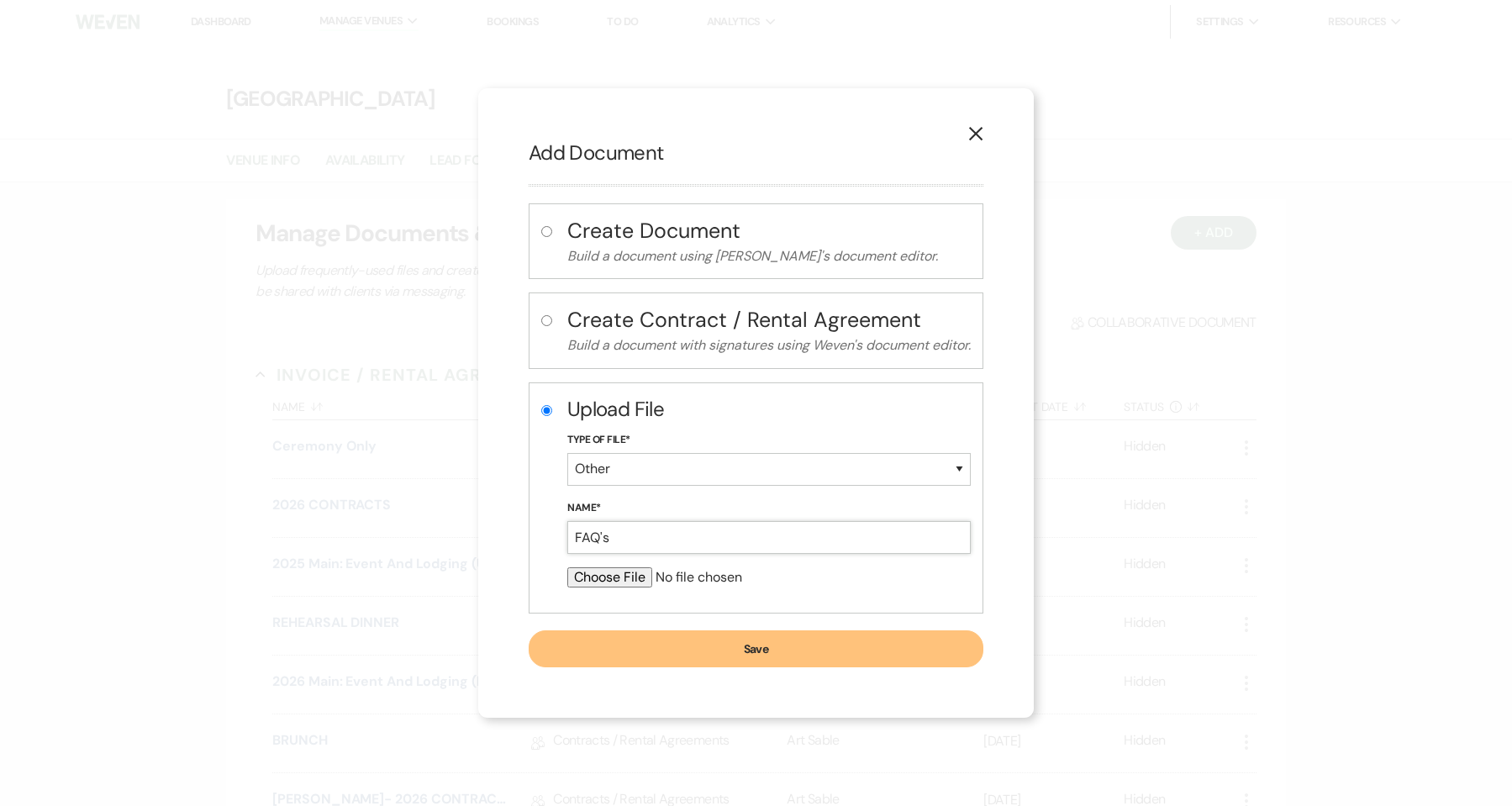
type input "FAQ's"
click at [629, 576] on input "file" at bounding box center [769, 577] width 404 height 20
type input "C:\fakepath\FAQ's.pdf"
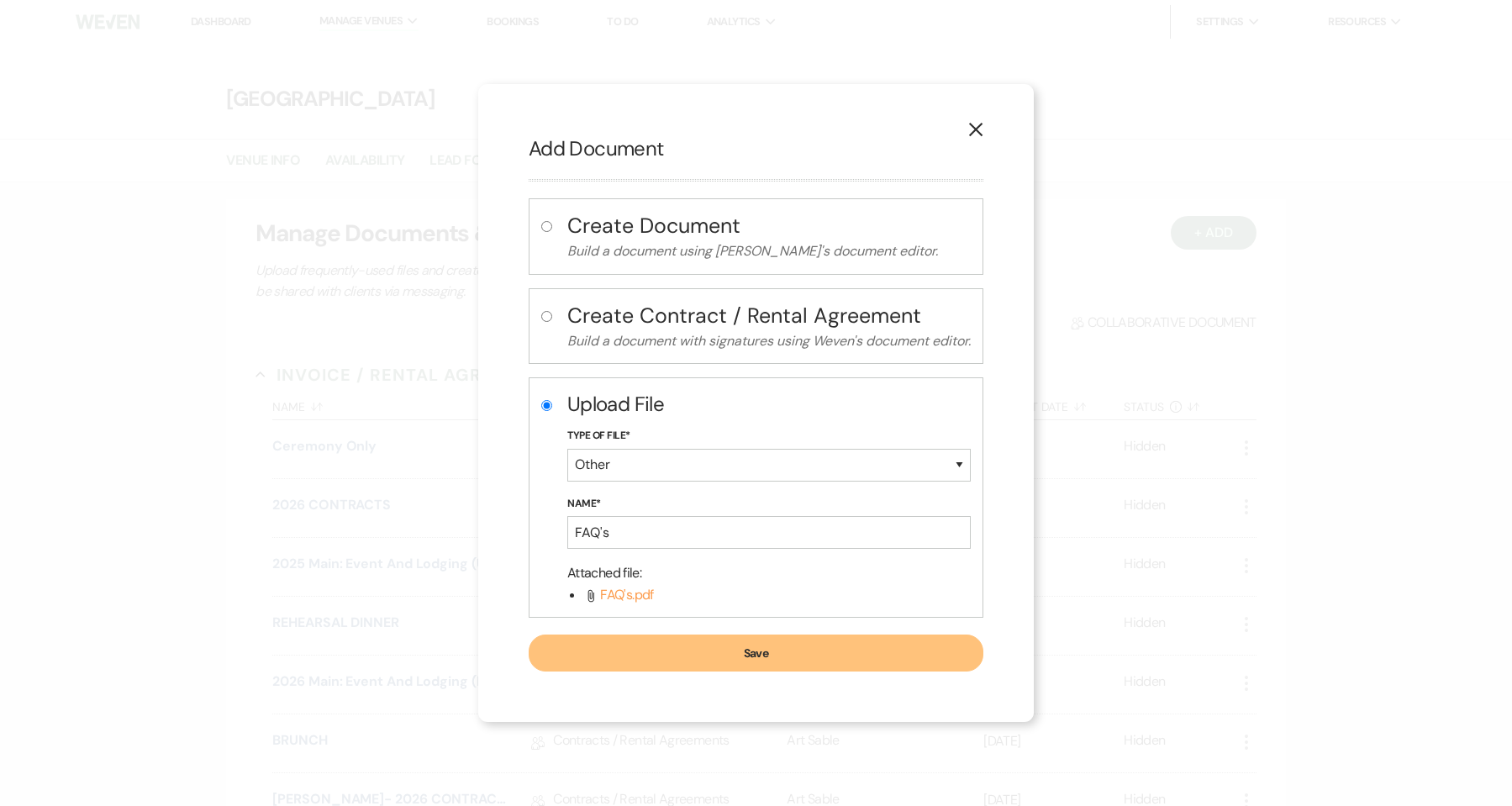
click at [756, 659] on button "Save" at bounding box center [755, 653] width 454 height 37
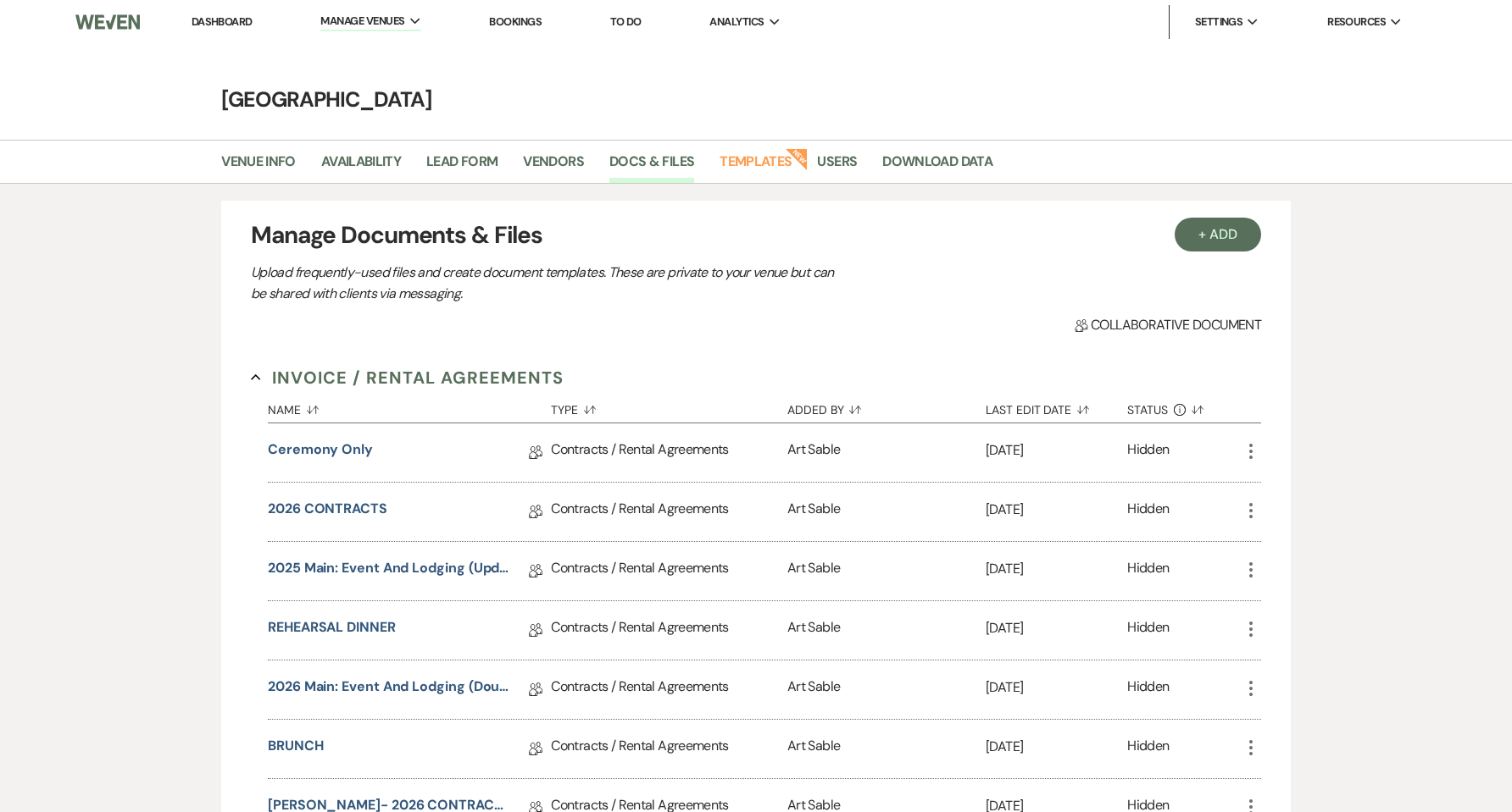
click at [227, 17] on link "Dashboard" at bounding box center [222, 22] width 61 height 15
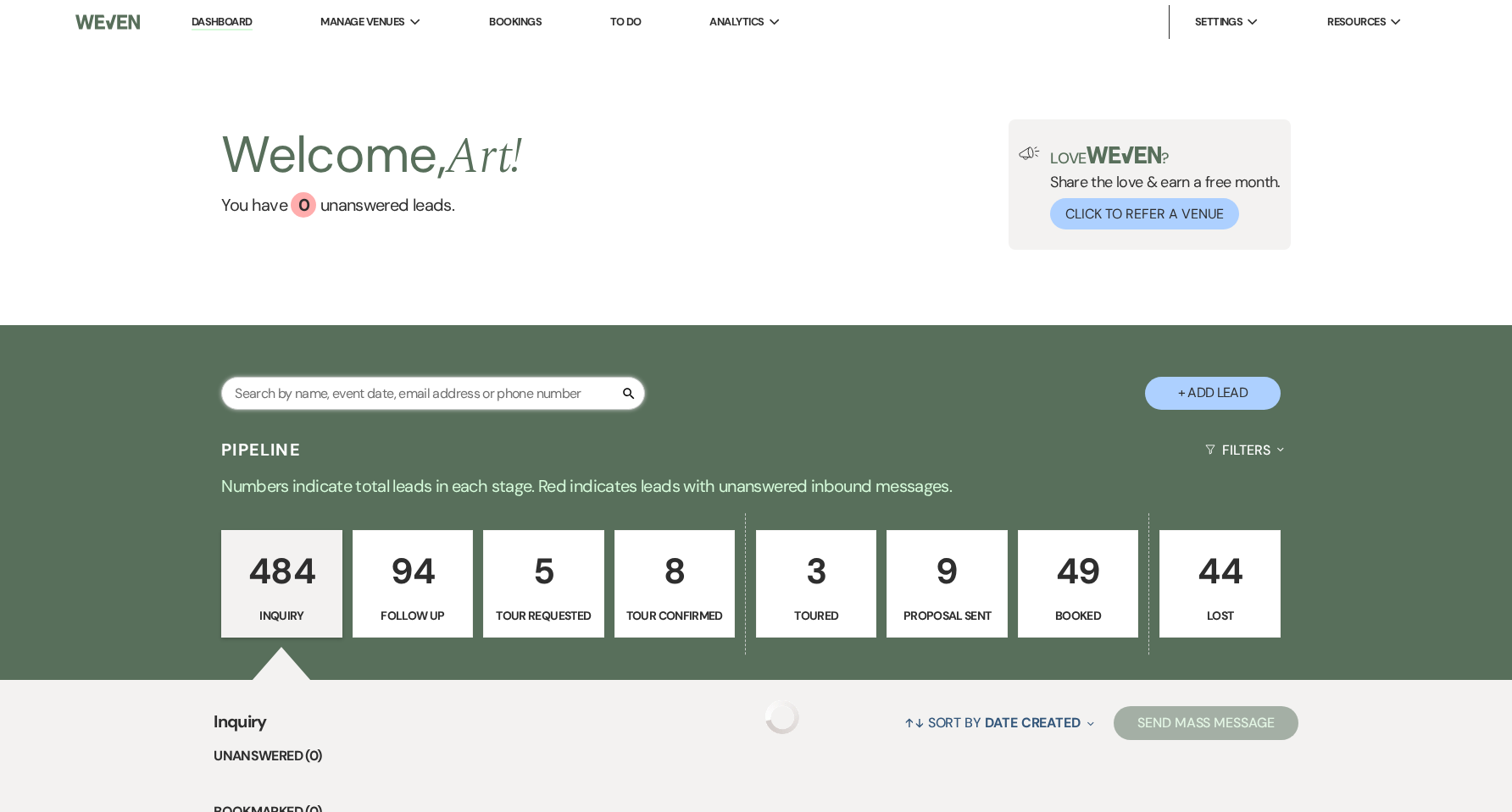
click at [356, 398] on input "text" at bounding box center [433, 394] width 424 height 33
type input "hj"
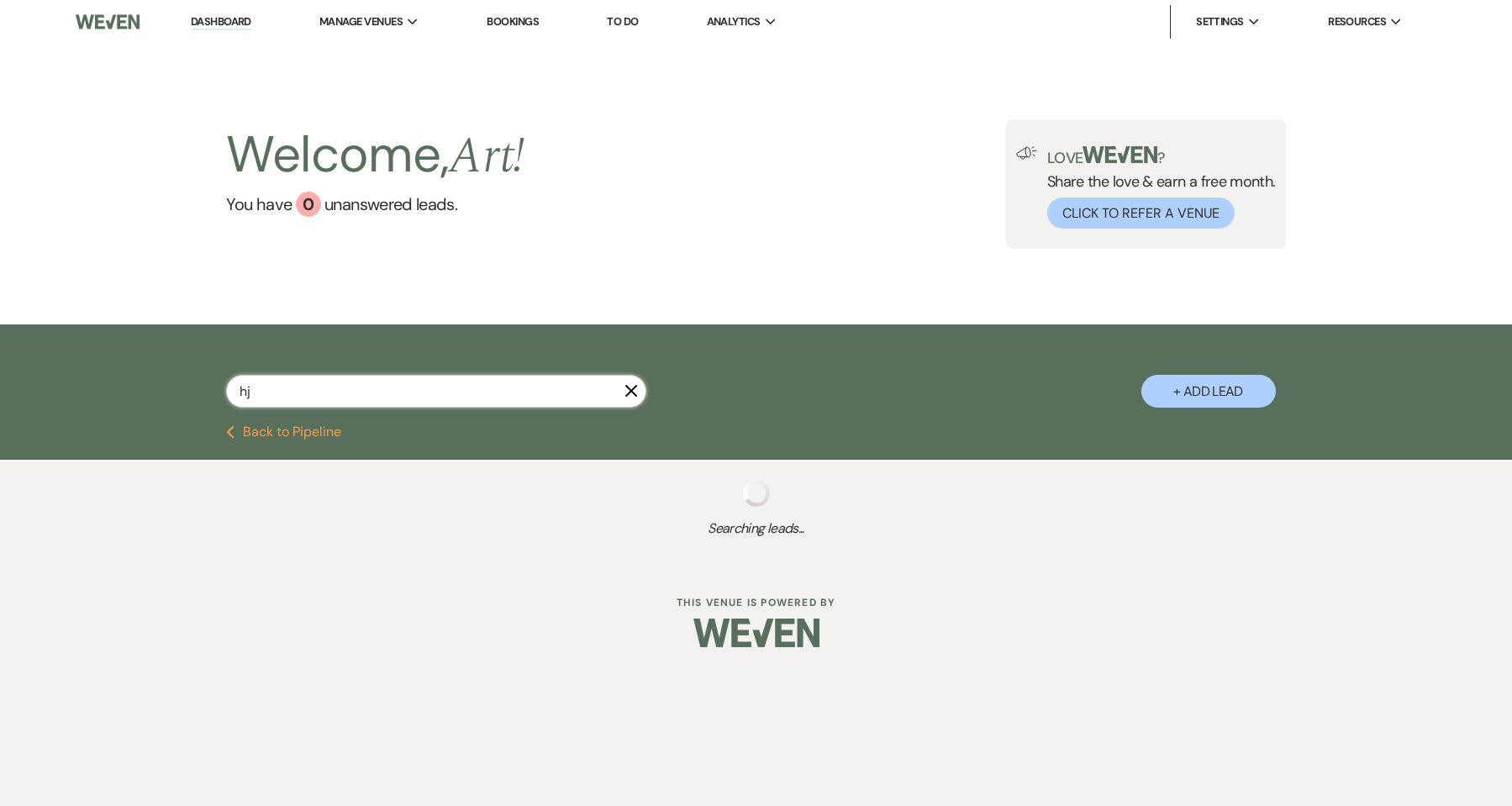
select select "9"
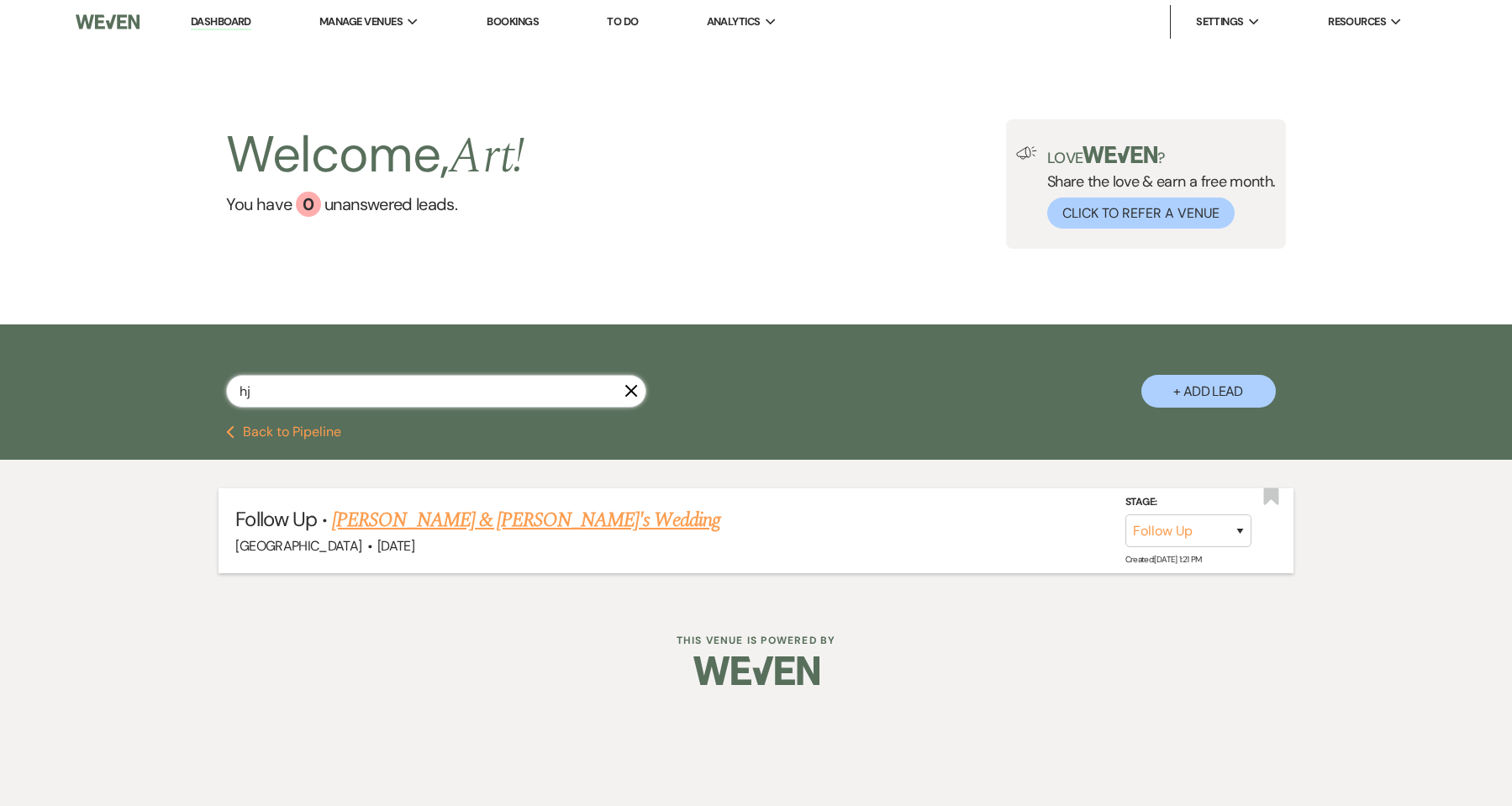
type input "hj"
click at [399, 512] on link "Samantha Hjelmar & Fiance's Wedding" at bounding box center [526, 520] width 388 height 30
select select "9"
select select "5"
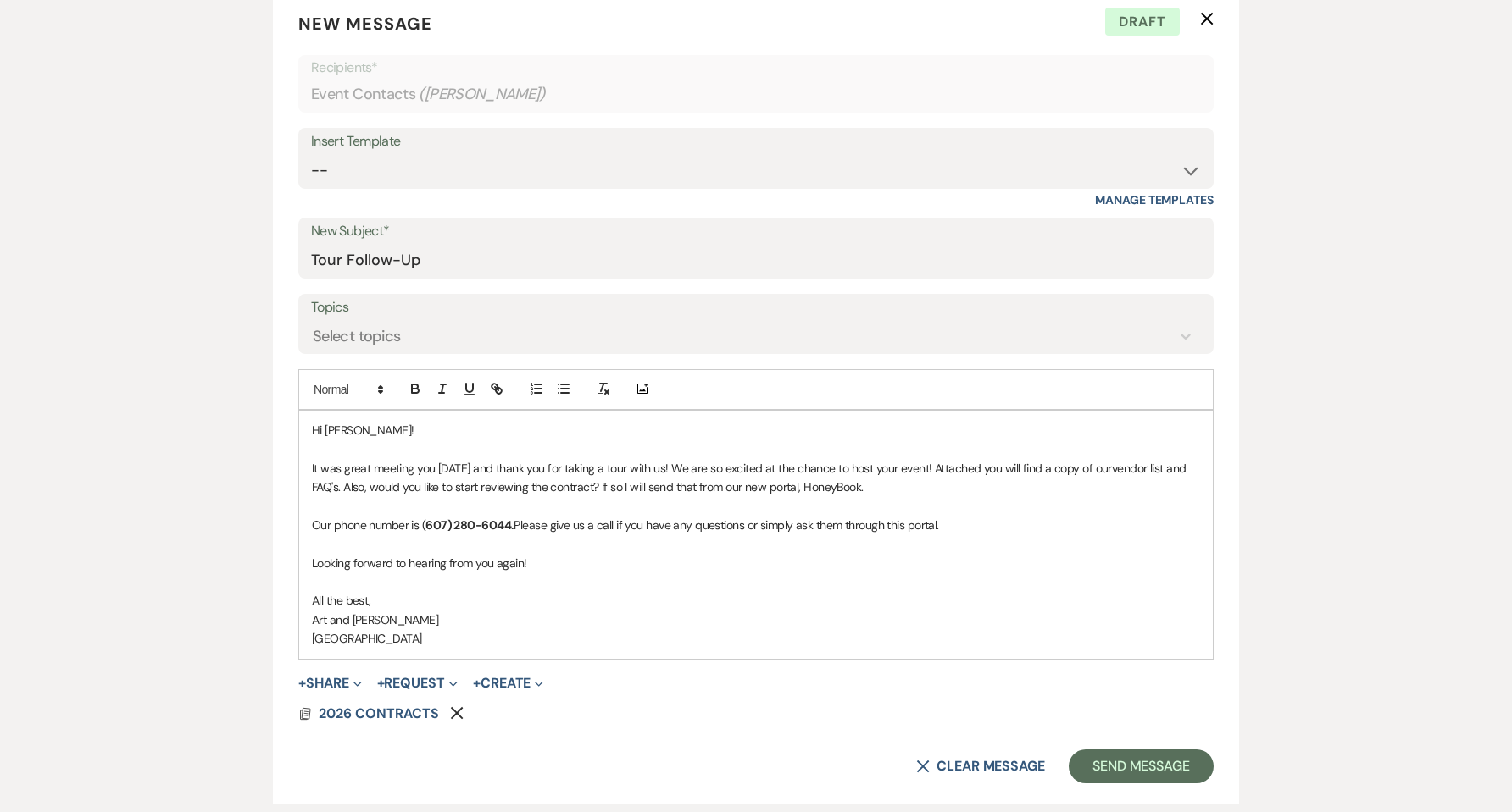
scroll to position [678, 0]
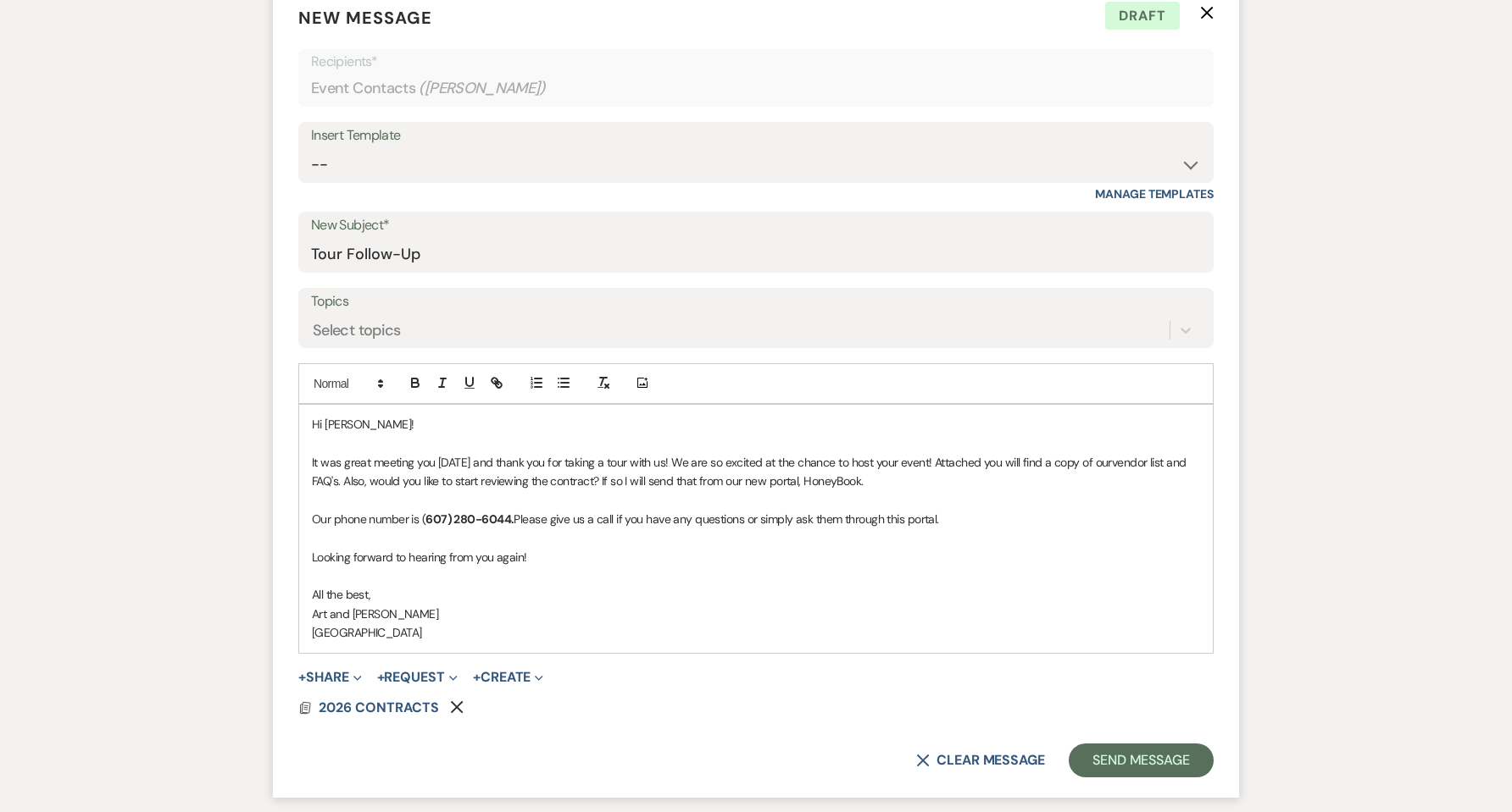
click at [457, 707] on use "button" at bounding box center [457, 707] width 13 height 13
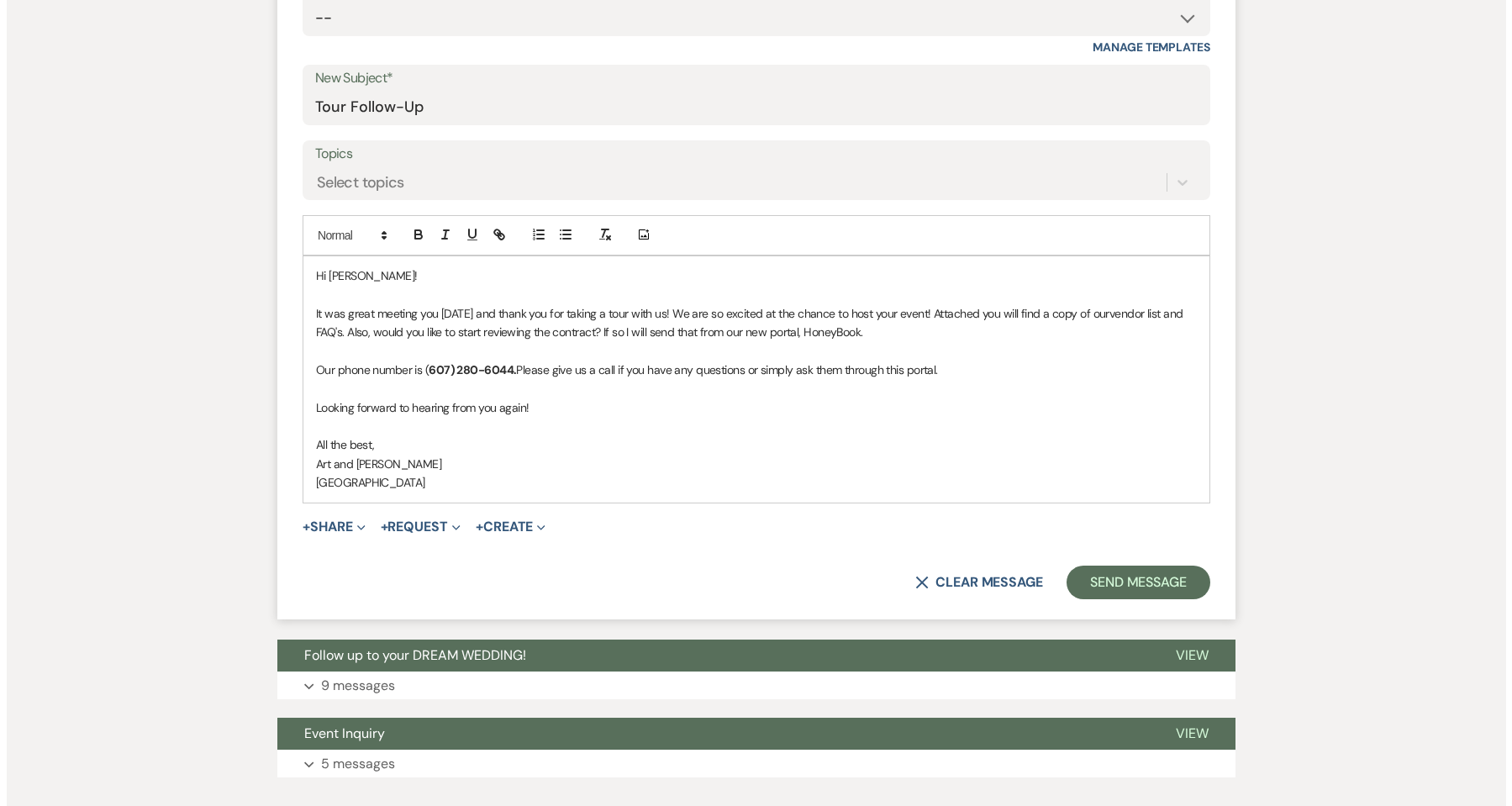
scroll to position [897, 0]
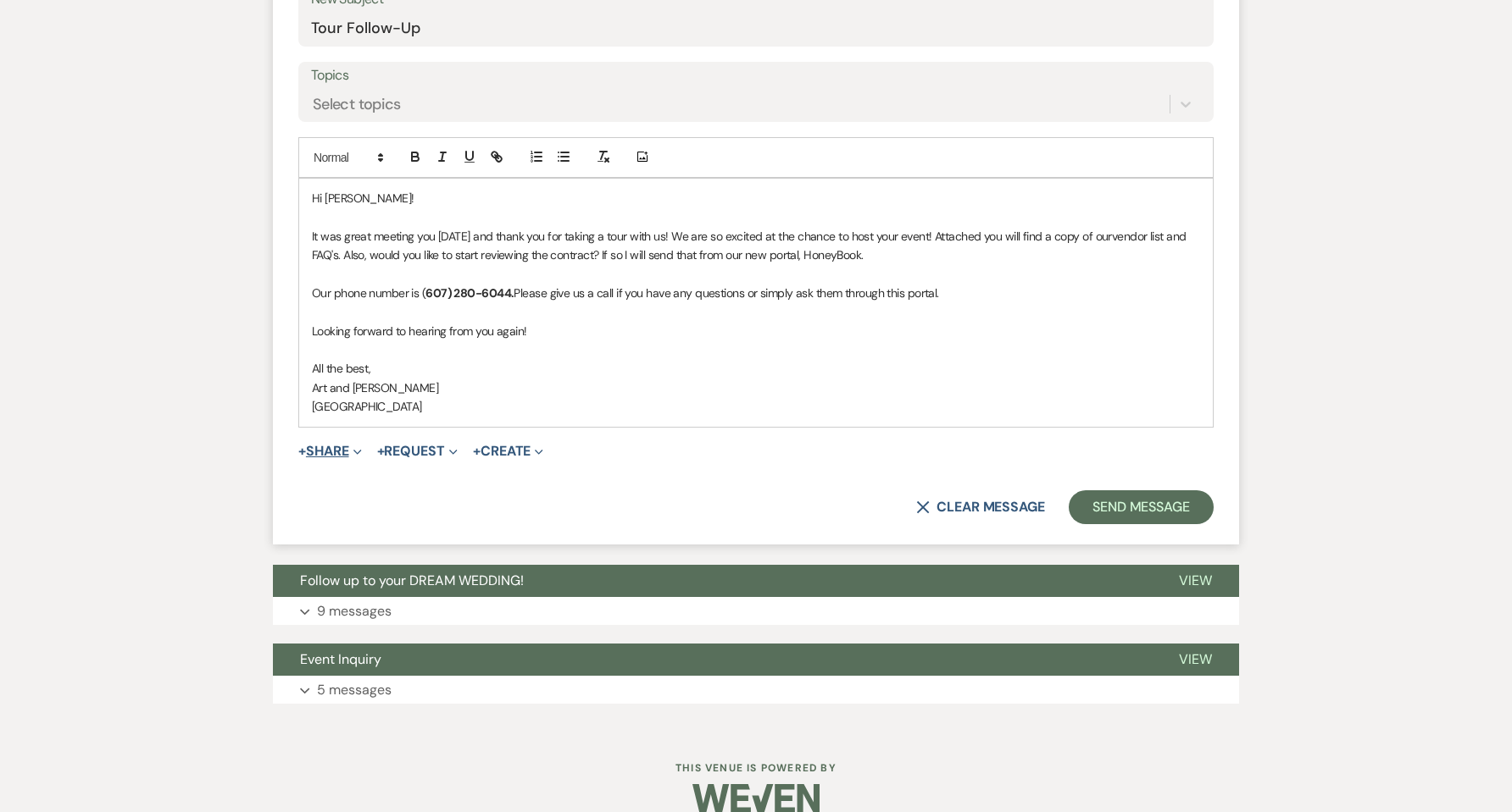
click at [356, 456] on span "Expand" at bounding box center [355, 450] width 13 height 18
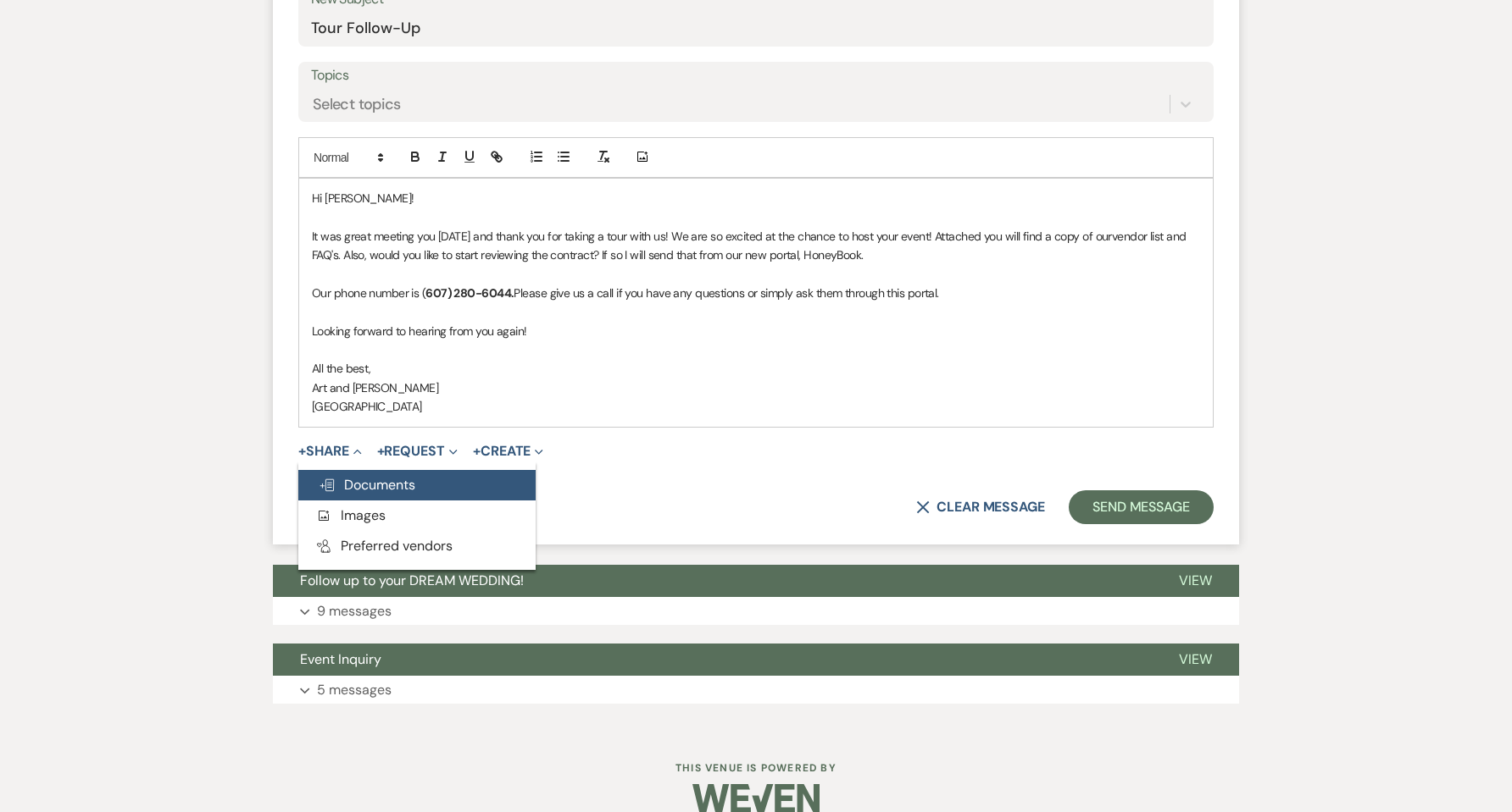
click at [358, 479] on span "Doc Upload Documents" at bounding box center [366, 485] width 96 height 18
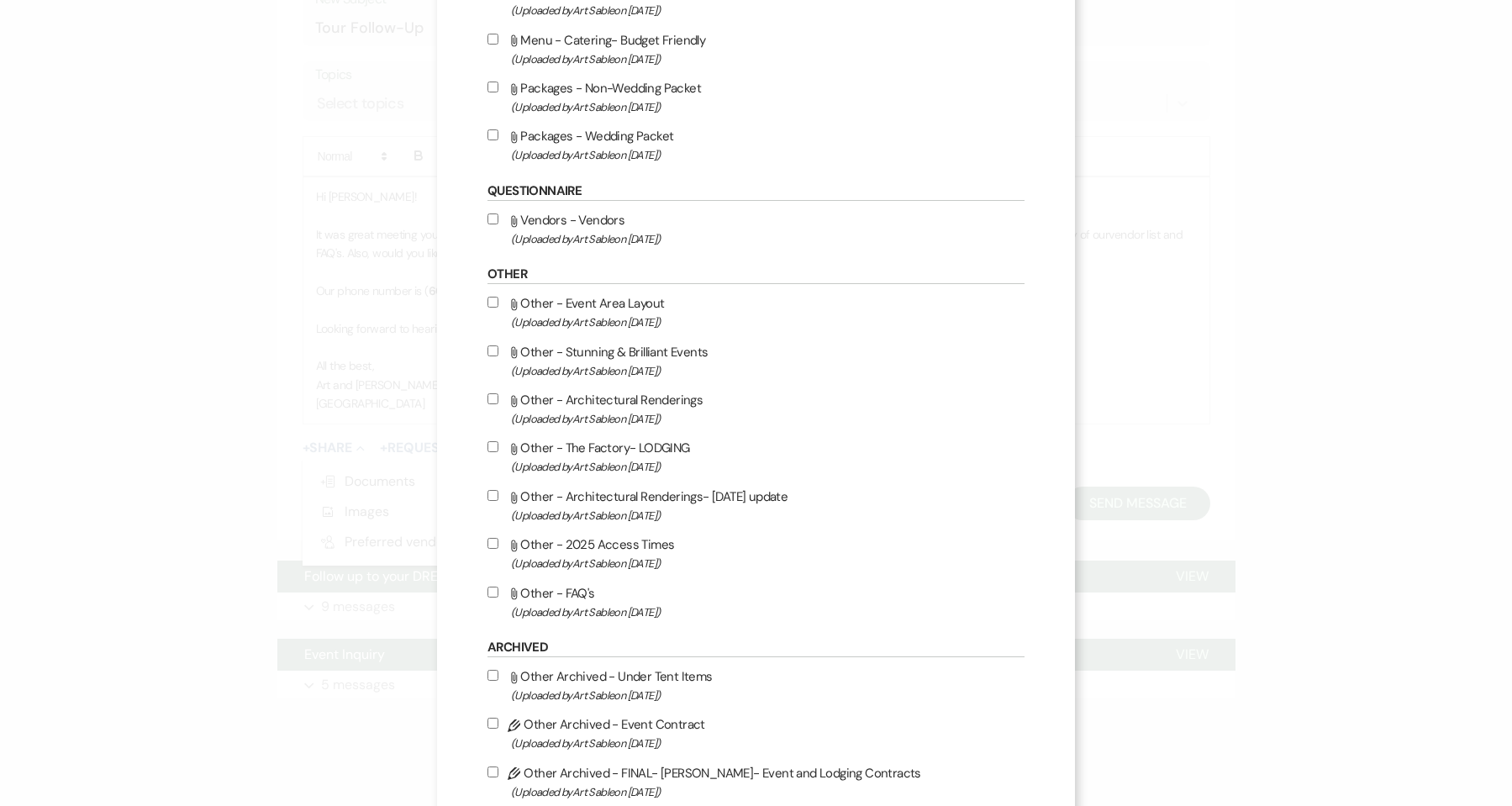
scroll to position [1009, 0]
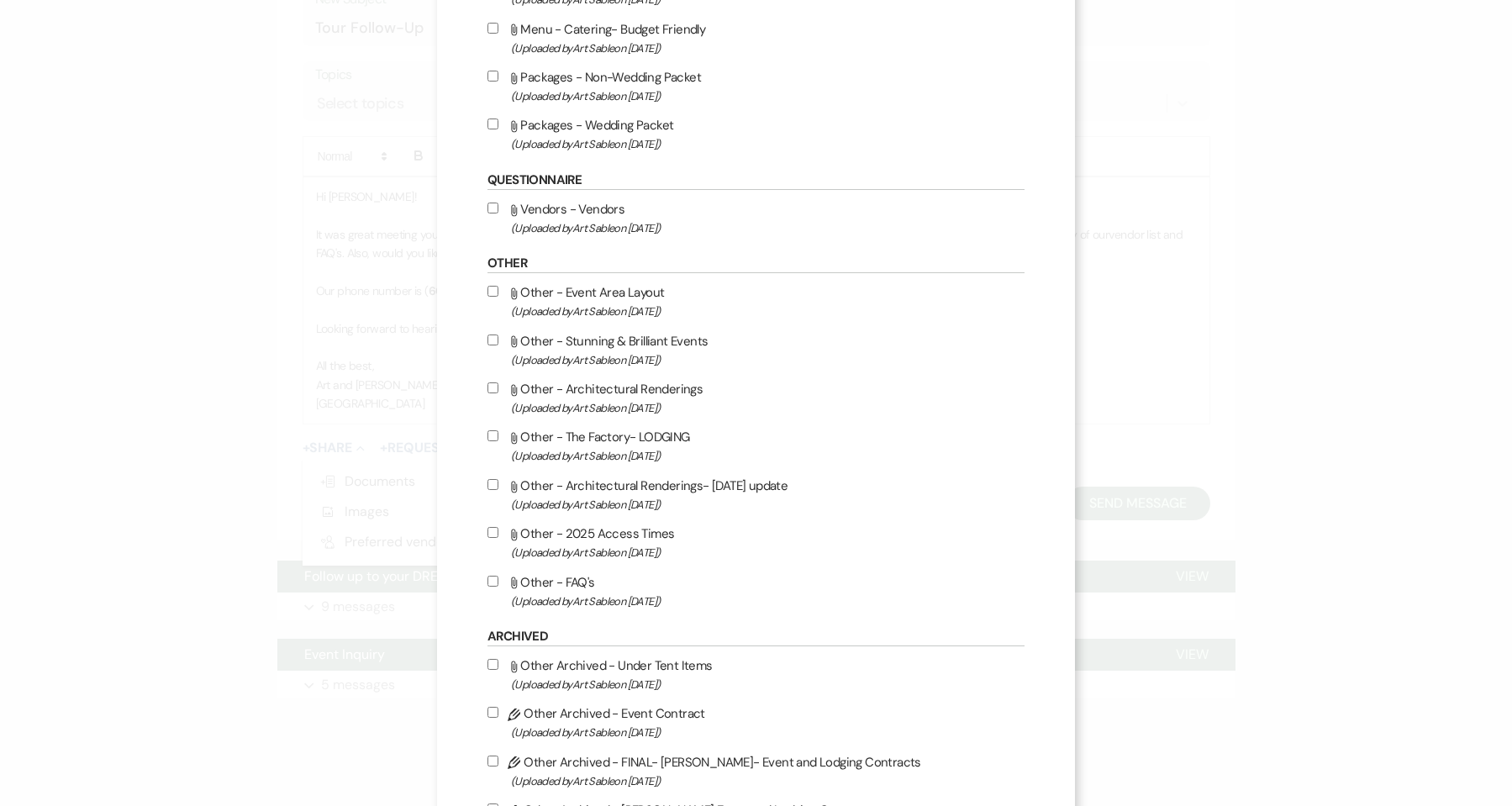
click at [492, 206] on input "Attach File Vendors - Vendors (Uploaded by Art Sable on Aug 6th, 2025 )" at bounding box center [493, 208] width 11 height 11
checkbox input "true"
click at [496, 581] on input "Attach File Other - FAQ's (Uploaded by Art Sable on Aug 18th, 2025 )" at bounding box center [493, 581] width 11 height 11
checkbox input "true"
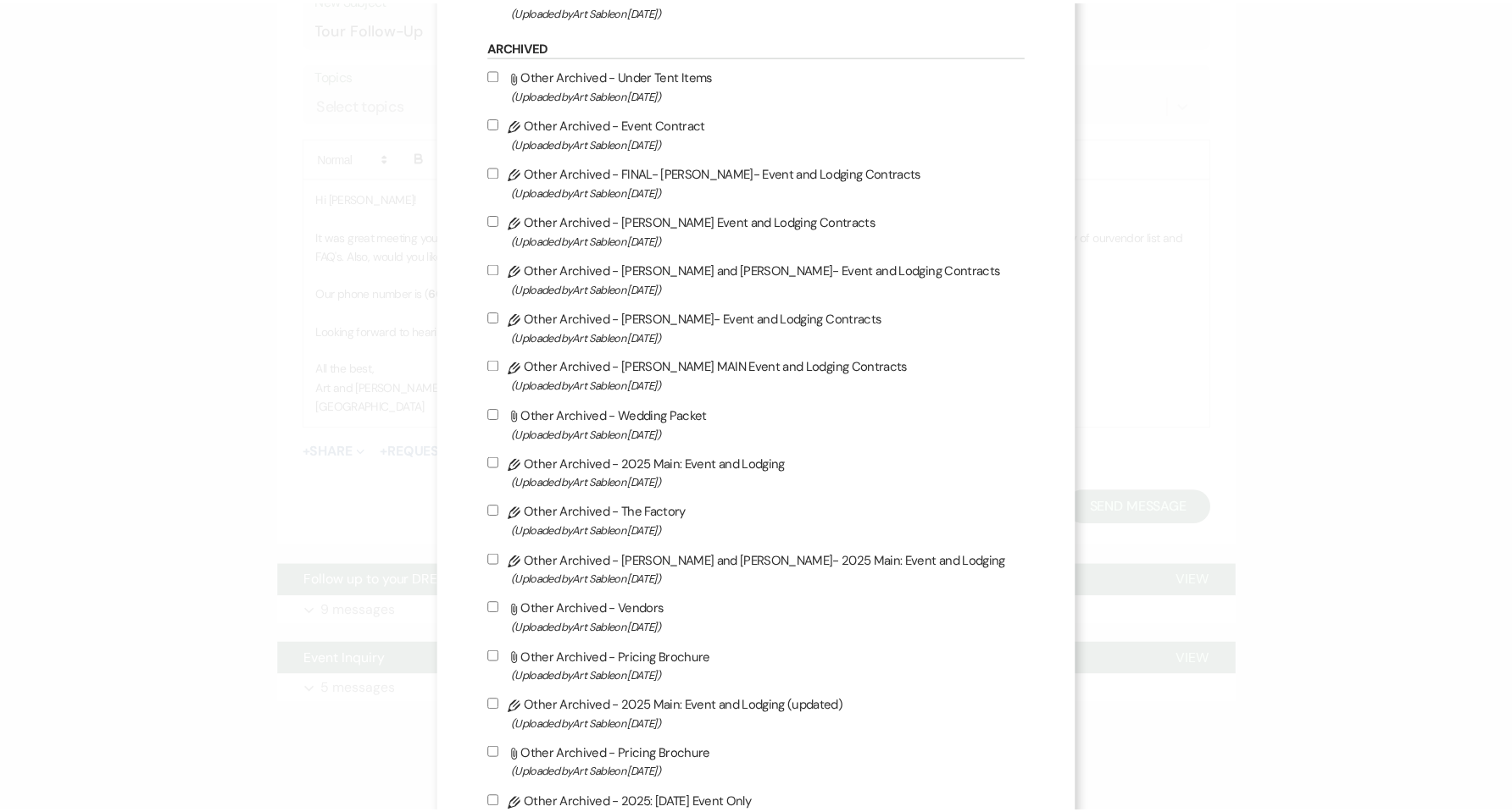
scroll to position [1735, 0]
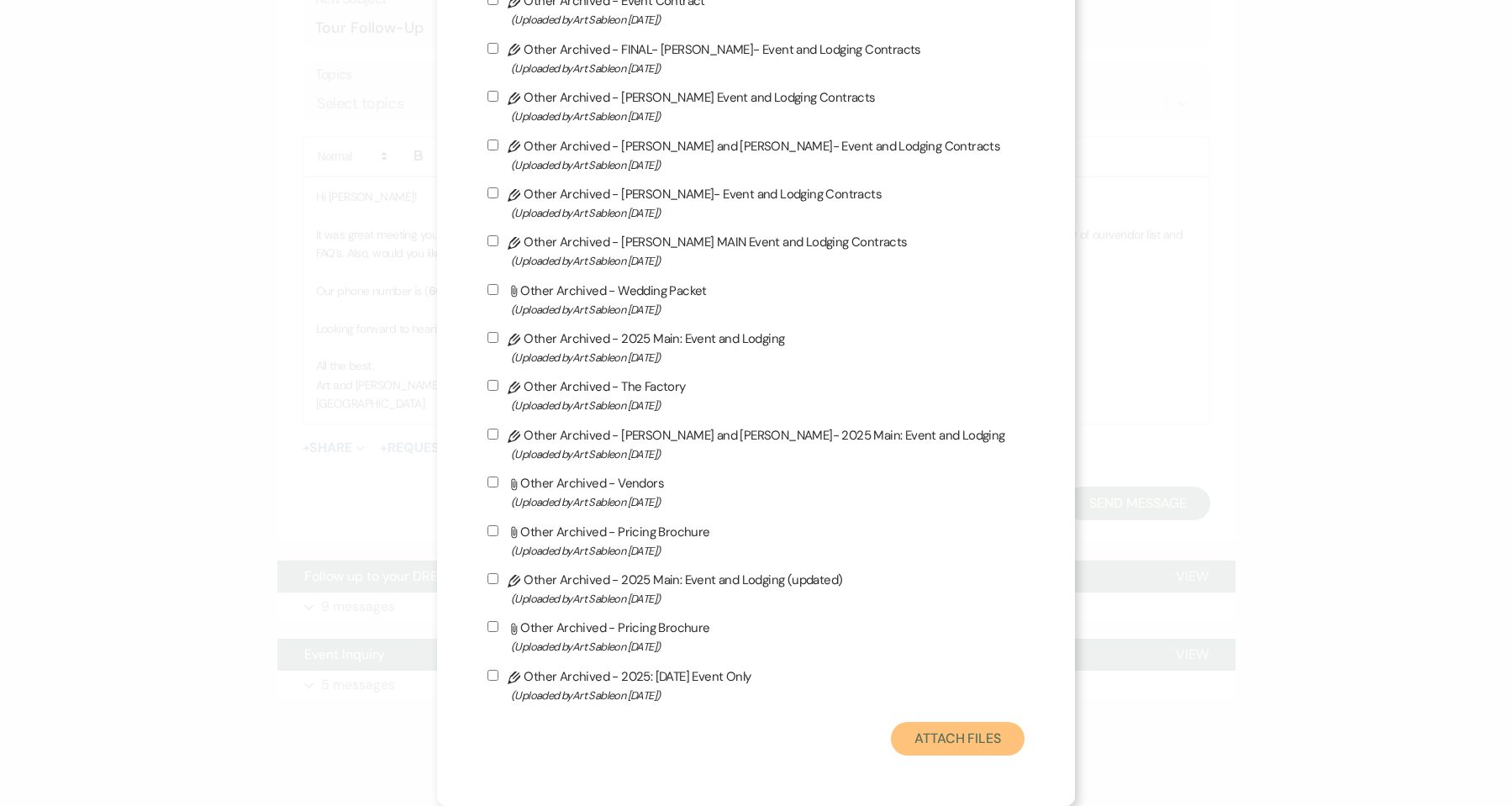
click at [960, 742] on button "Attach Files" at bounding box center [958, 739] width 134 height 34
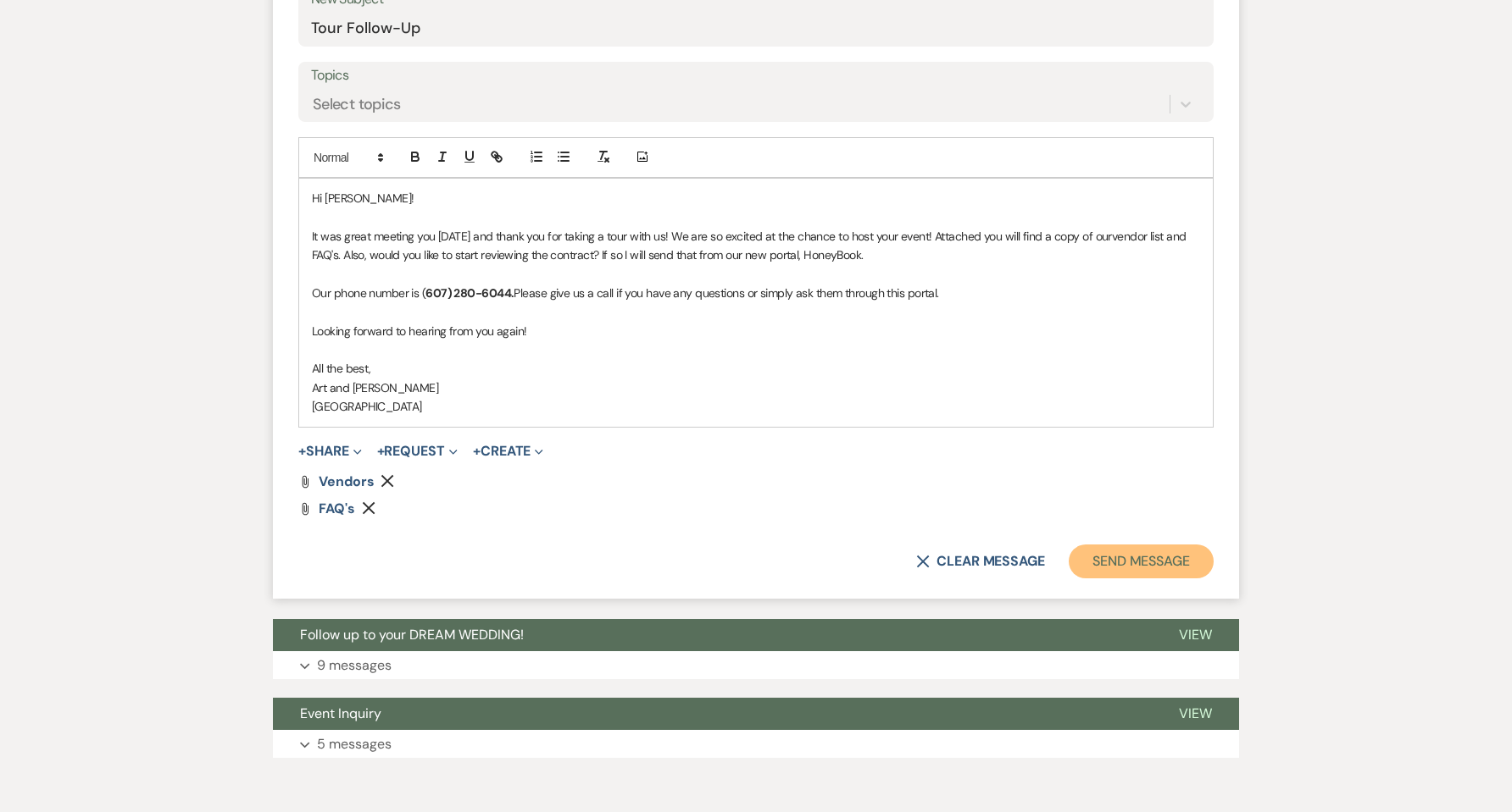
click at [1153, 558] on button "Send Message" at bounding box center [1141, 561] width 145 height 34
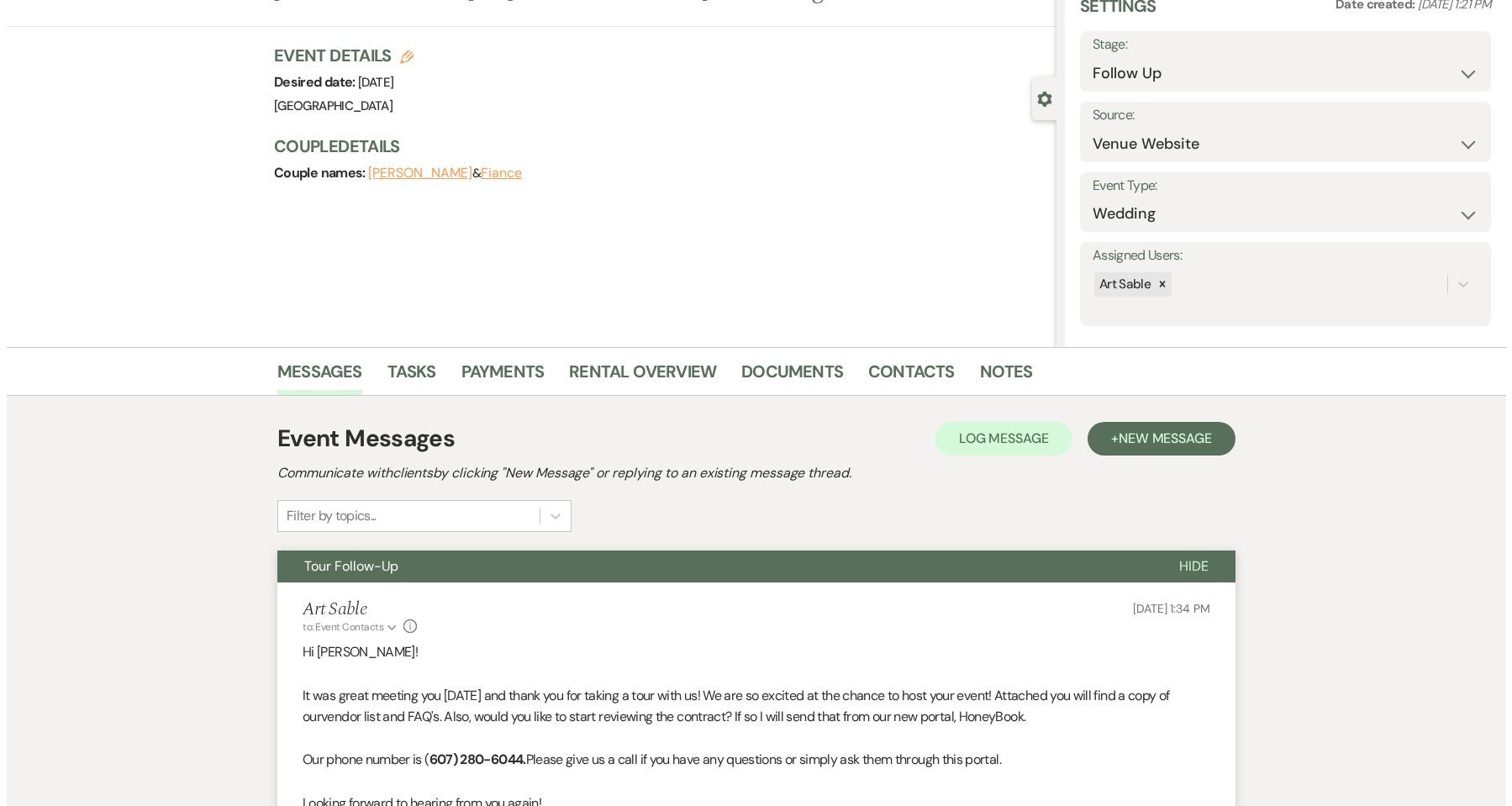
scroll to position [0, 0]
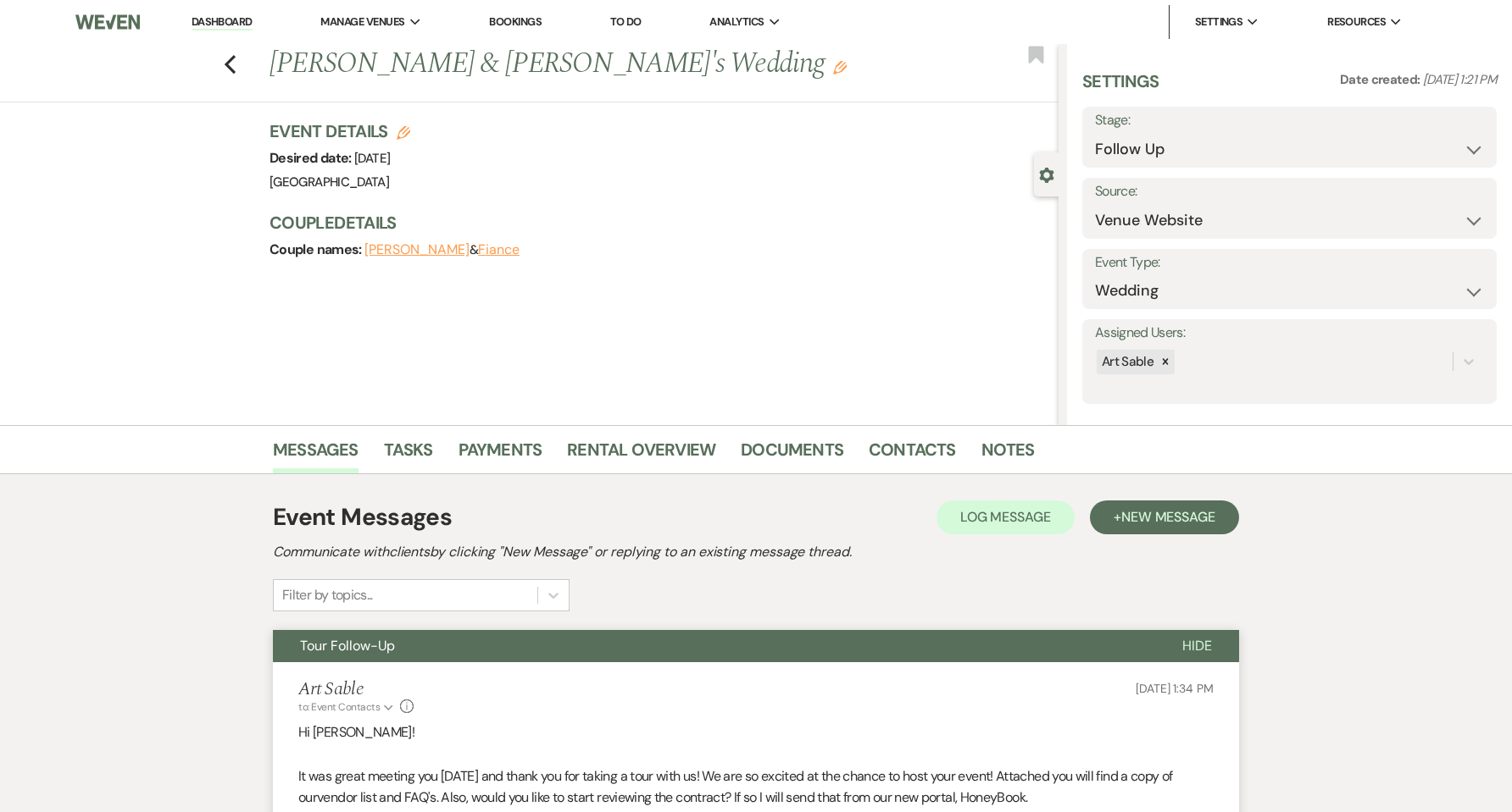
click at [244, 24] on link "Dashboard" at bounding box center [222, 22] width 61 height 16
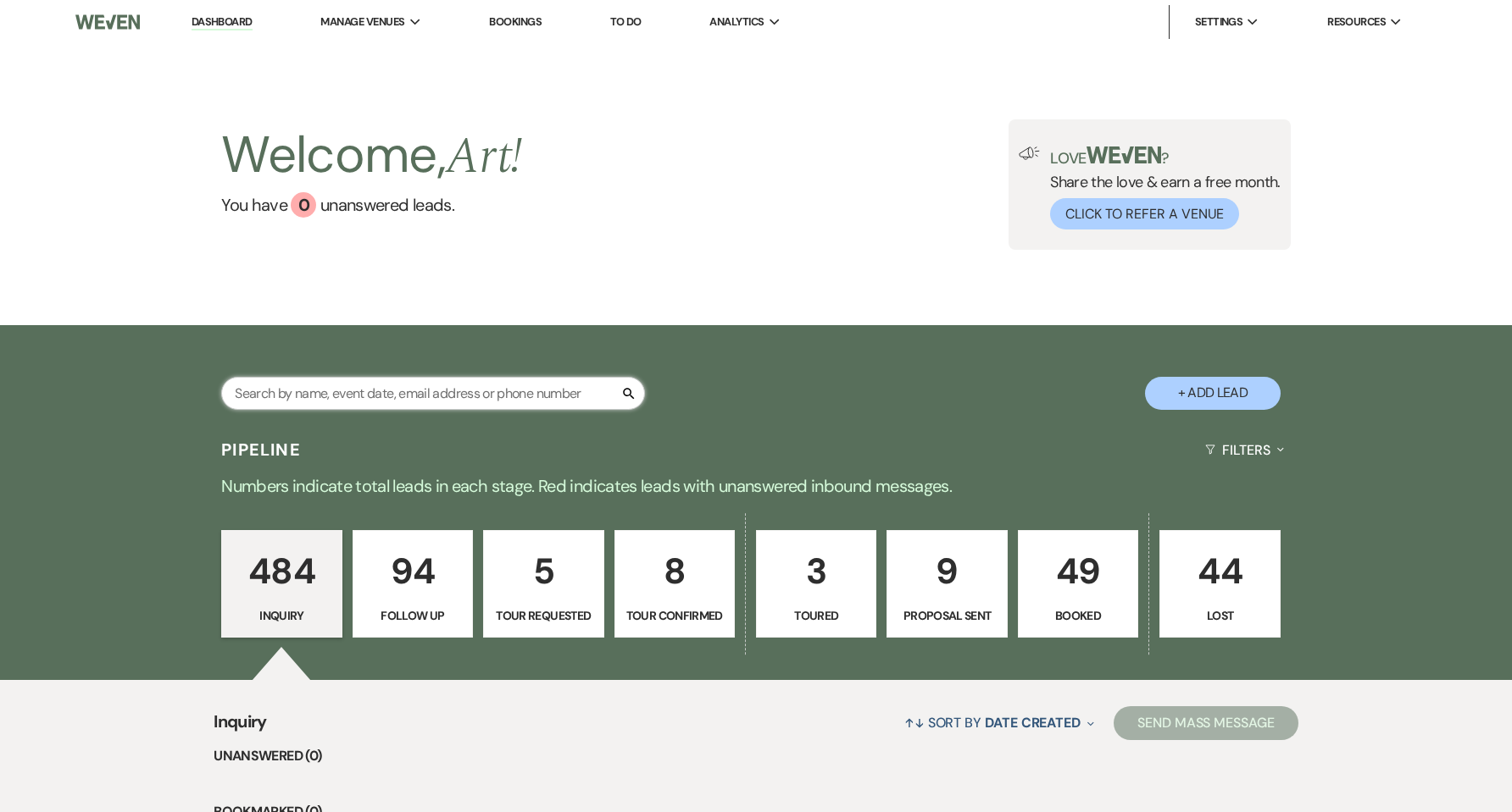
click at [397, 386] on input "text" at bounding box center [433, 394] width 424 height 33
type input "vachon"
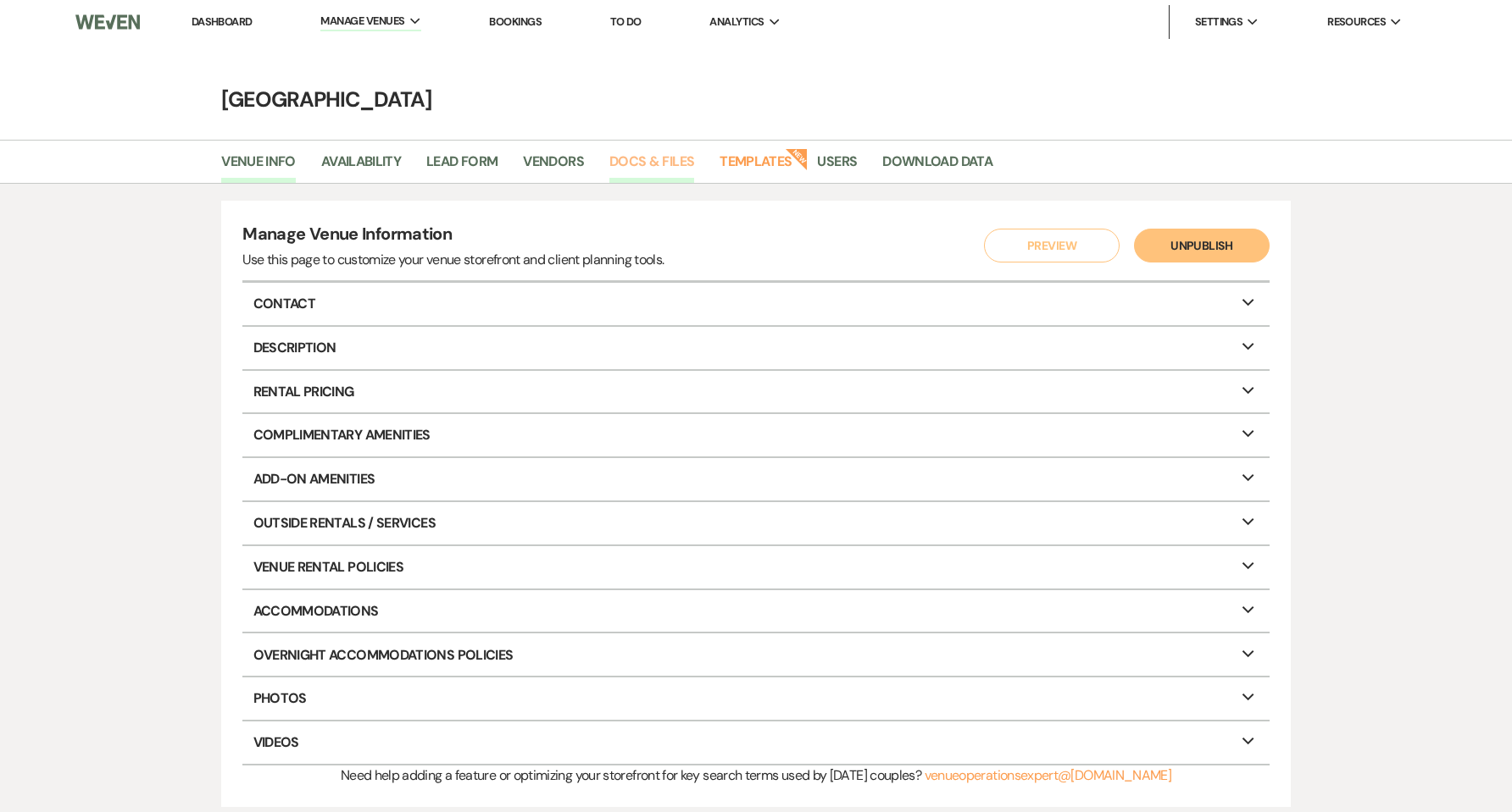
click at [641, 159] on link "Docs & Files" at bounding box center [651, 166] width 85 height 32
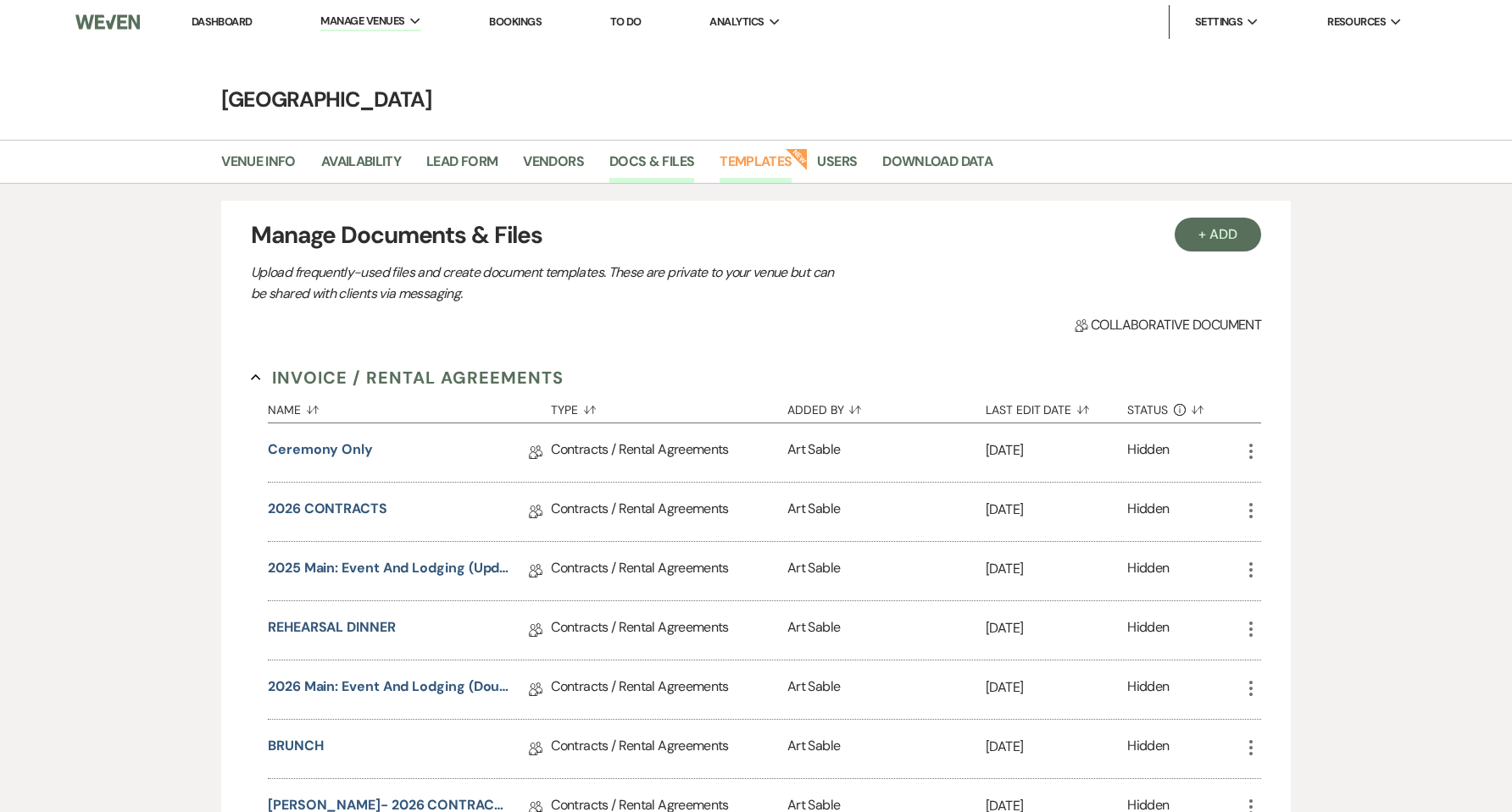
click at [780, 156] on link "Templates" at bounding box center [756, 166] width 72 height 32
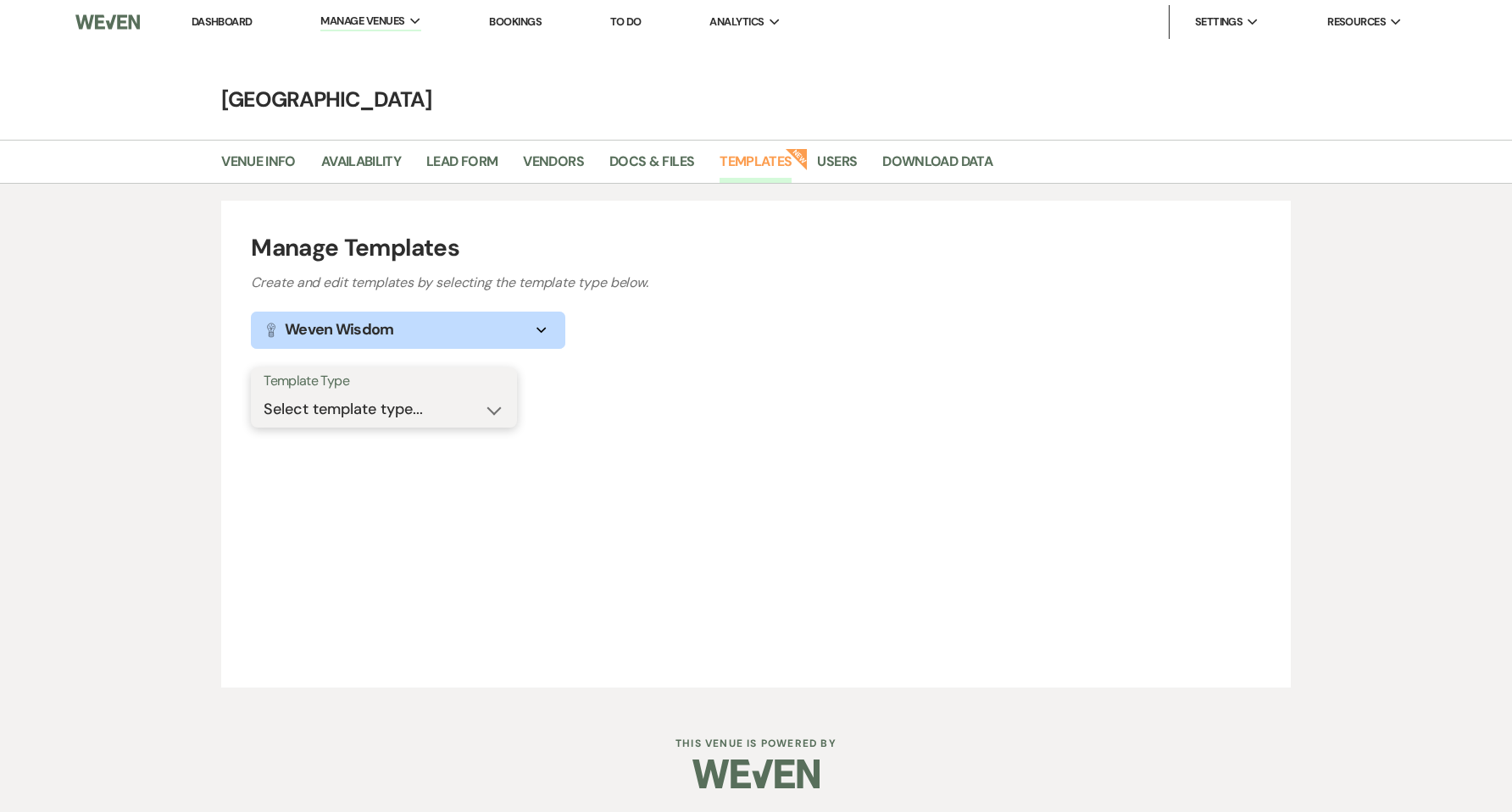
click at [485, 399] on select "Select template type... Task List Message Templates Payment Plan Inventory Item…" at bounding box center [384, 410] width 241 height 33
select select "Message Templates"
click at [264, 393] on select "Select template type... Task List Message Templates Payment Plan Inventory Item…" at bounding box center [384, 410] width 241 height 33
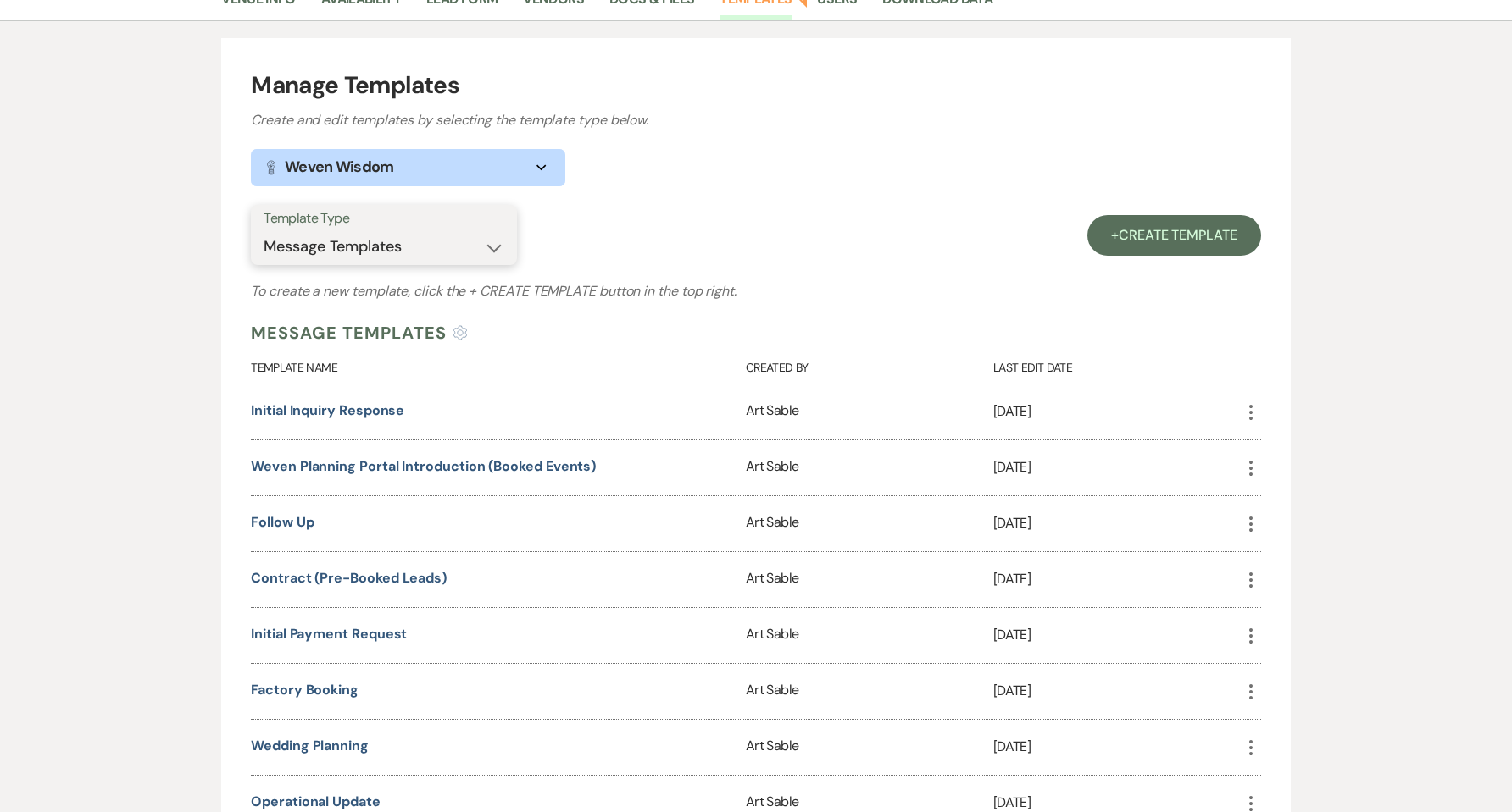
scroll to position [338, 0]
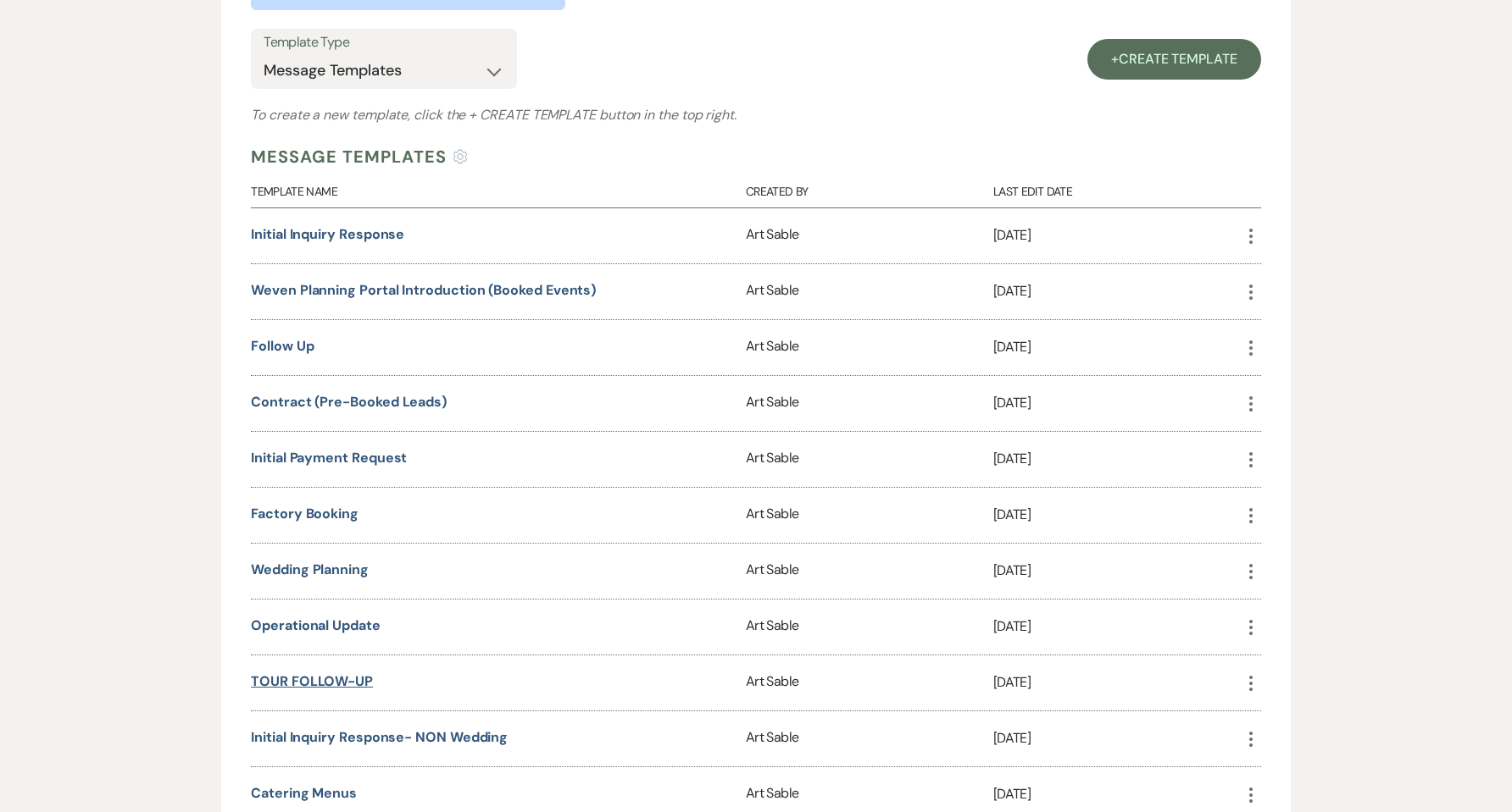
click at [317, 677] on link "TOUR FOLLOW-UP" at bounding box center [312, 681] width 122 height 18
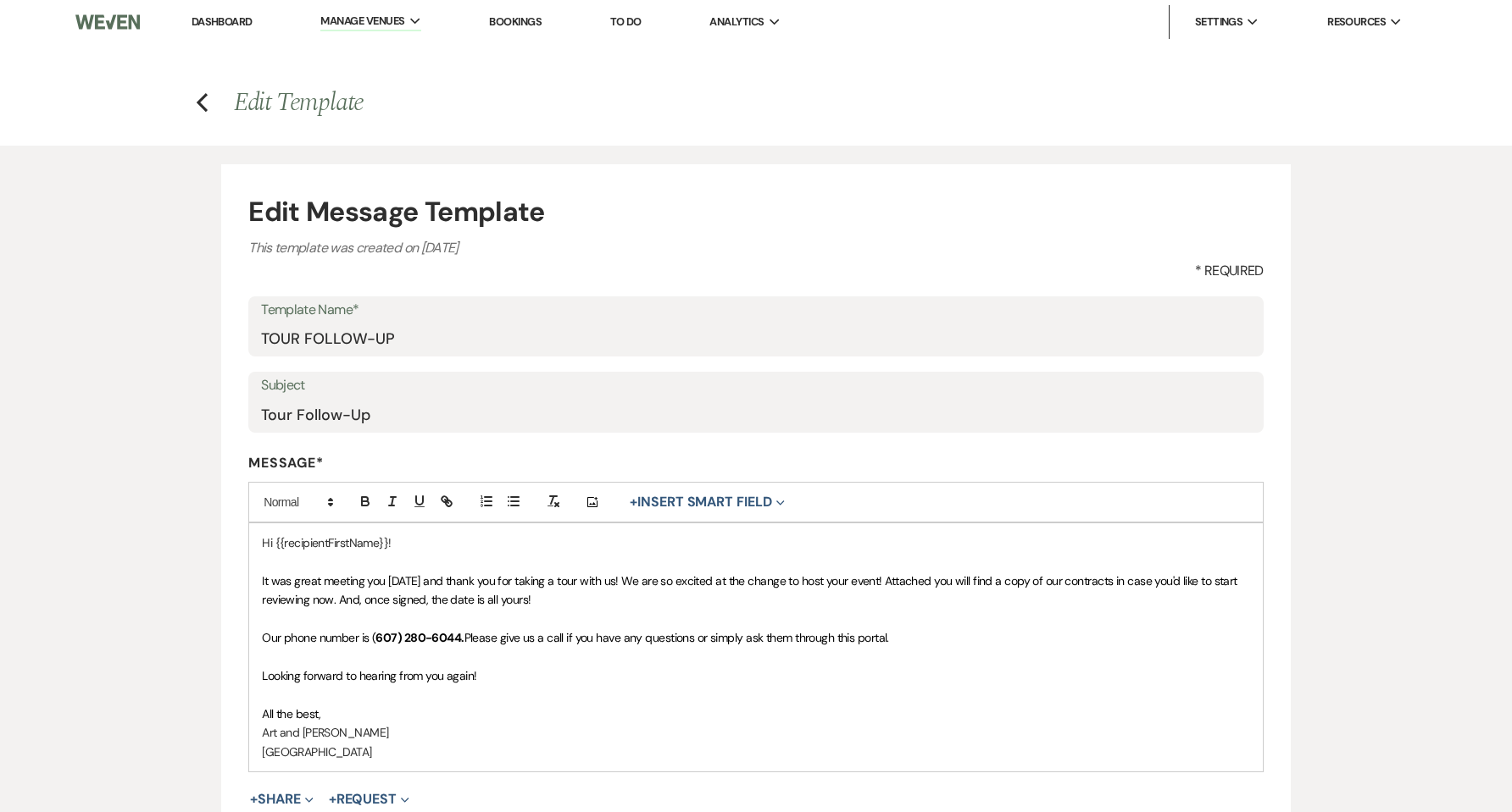
drag, startPoint x: 417, startPoint y: 761, endPoint x: 249, endPoint y: 587, distance: 241.9
click at [249, 587] on div "Hi {{recipientFirstName}}! It was great meeting you yesterday and thank you for…" at bounding box center [755, 647] width 1013 height 248
copy div "It was great meeting you yesterday and thank you for taking a tour with us! We …"
